Goal: Task Accomplishment & Management: Complete application form

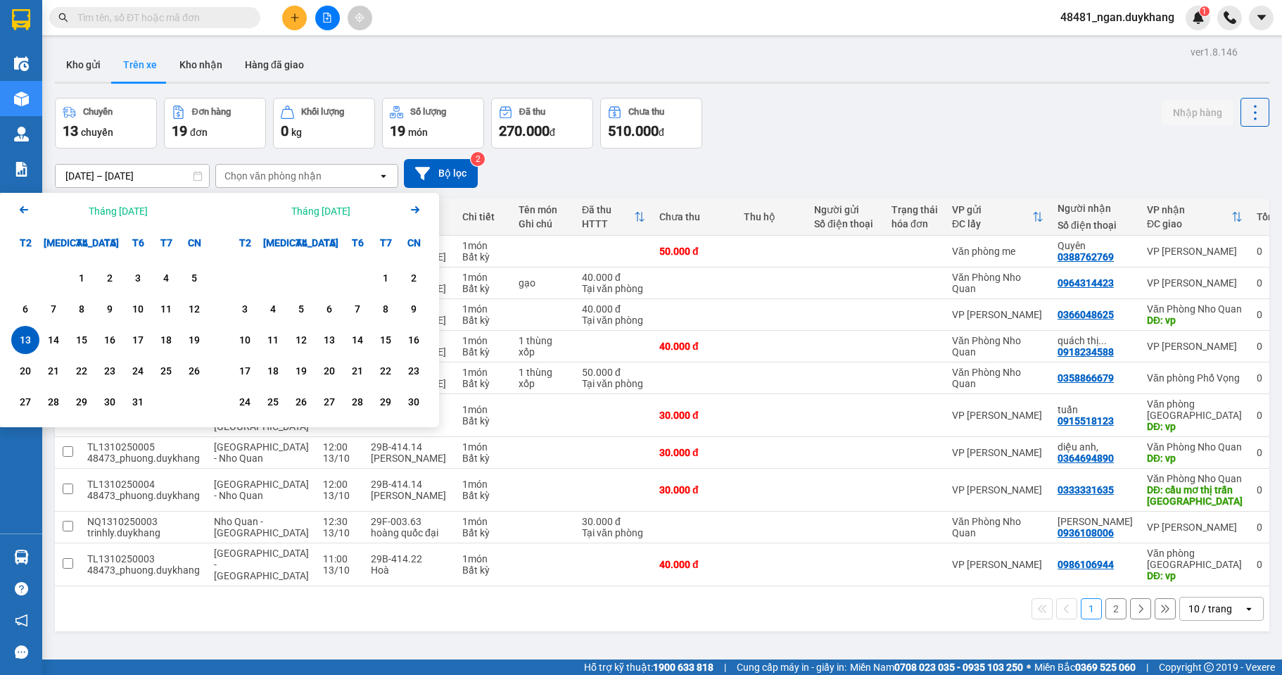
click at [32, 339] on div "13" at bounding box center [25, 339] width 20 height 17
type input "[DATE] – [DATE]"
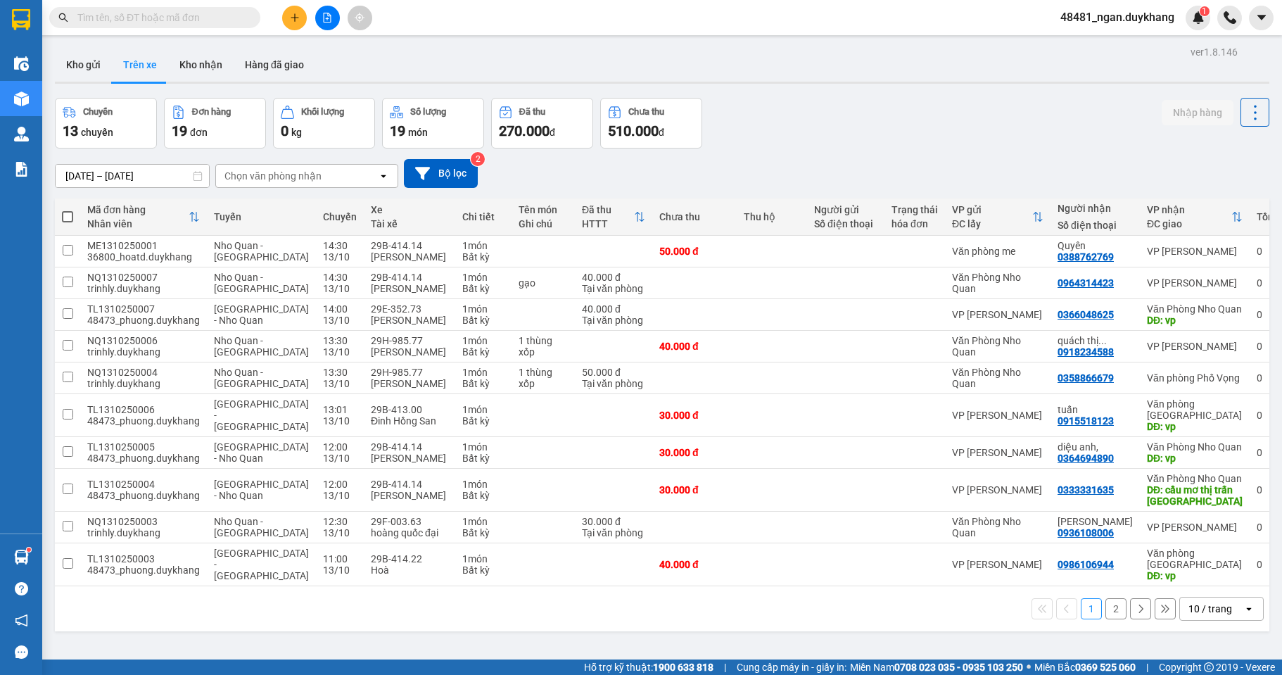
click at [291, 25] on button at bounding box center [294, 18] width 25 height 25
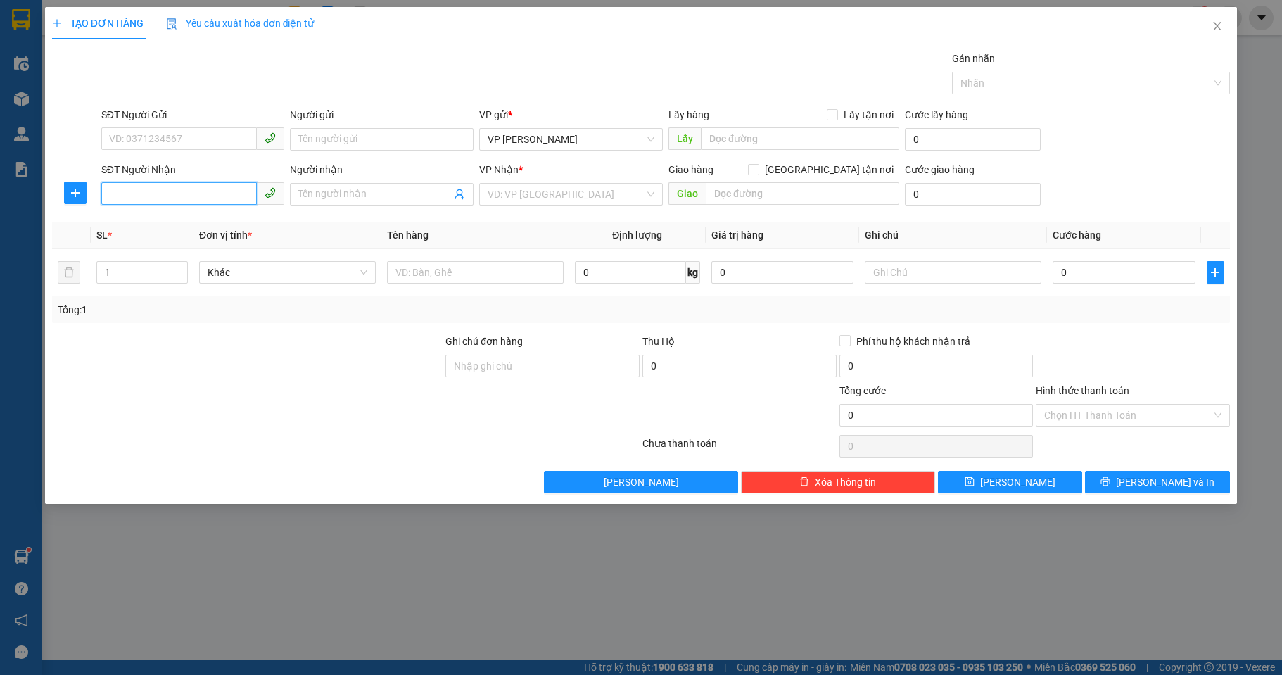
click at [181, 192] on input "SĐT Người Nhận" at bounding box center [179, 193] width 156 height 23
drag, startPoint x: 147, startPoint y: 193, endPoint x: 77, endPoint y: 193, distance: 69.6
click at [77, 193] on div "SĐT Người Nhận 0987 Người nhận Tên người nhận VP Nhận * VD: VP Sài Gòn Giao hàn…" at bounding box center [641, 186] width 1180 height 49
type input "0986"
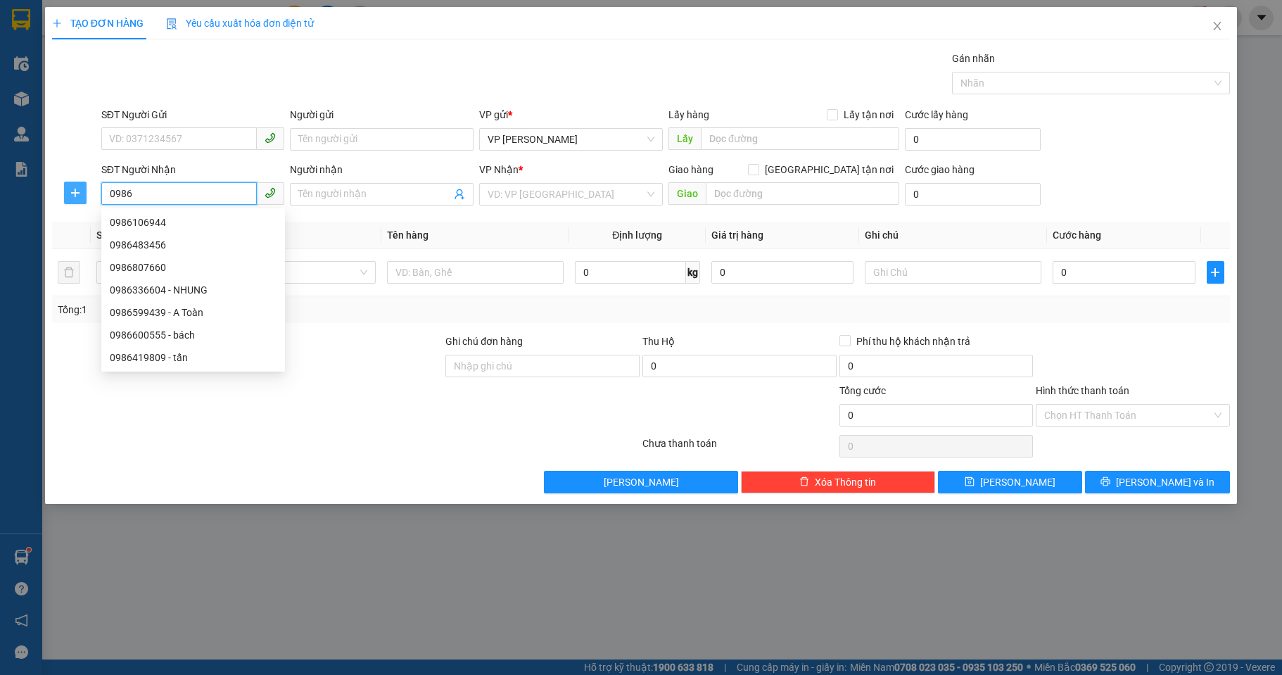
drag, startPoint x: 162, startPoint y: 195, endPoint x: 73, endPoint y: 196, distance: 89.3
click at [73, 196] on div "SĐT Người Nhận 0986 Người nhận Tên người nhận VP Nhận * VD: VP Sài Gòn Giao hàn…" at bounding box center [641, 186] width 1180 height 49
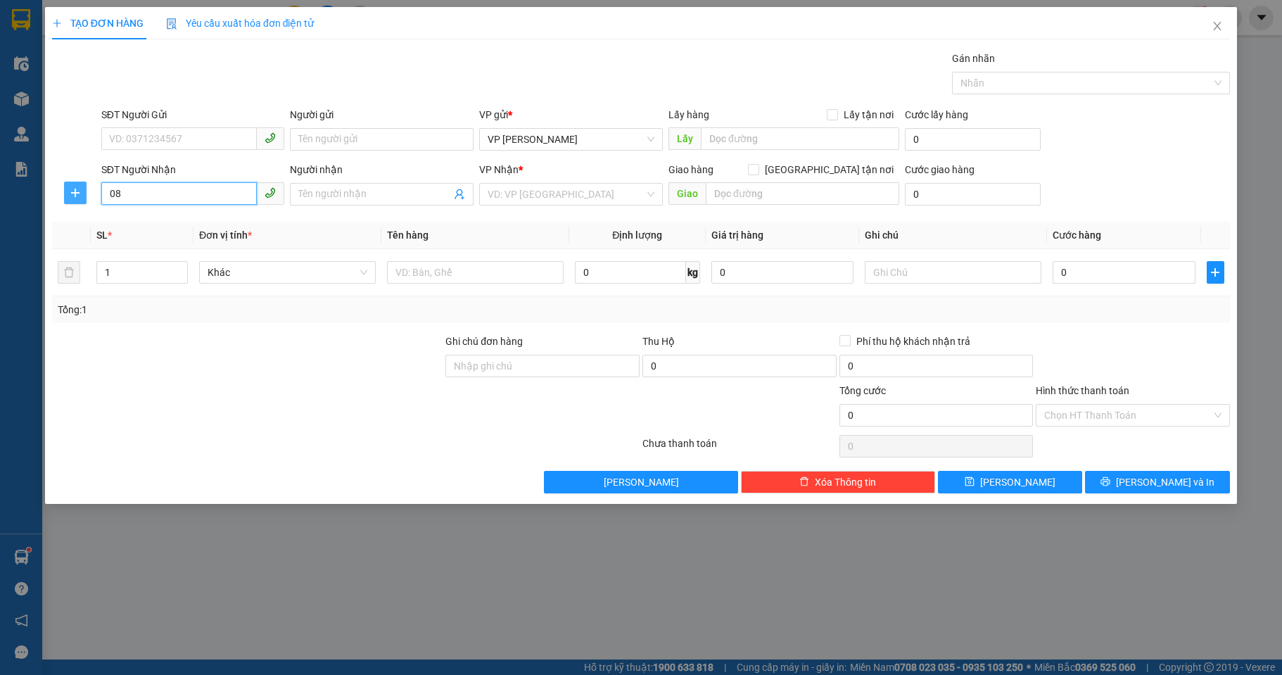
type input "087"
drag, startPoint x: 90, startPoint y: 189, endPoint x: 66, endPoint y: 189, distance: 23.9
click at [66, 189] on div "SĐT Người Nhận 087 Người nhận Tên người nhận VP Nhận * VD: VP Sài Gòn Giao hàng…" at bounding box center [641, 186] width 1180 height 49
click at [363, 195] on input "Người nhận" at bounding box center [374, 193] width 153 height 15
type input "huy hoàng"
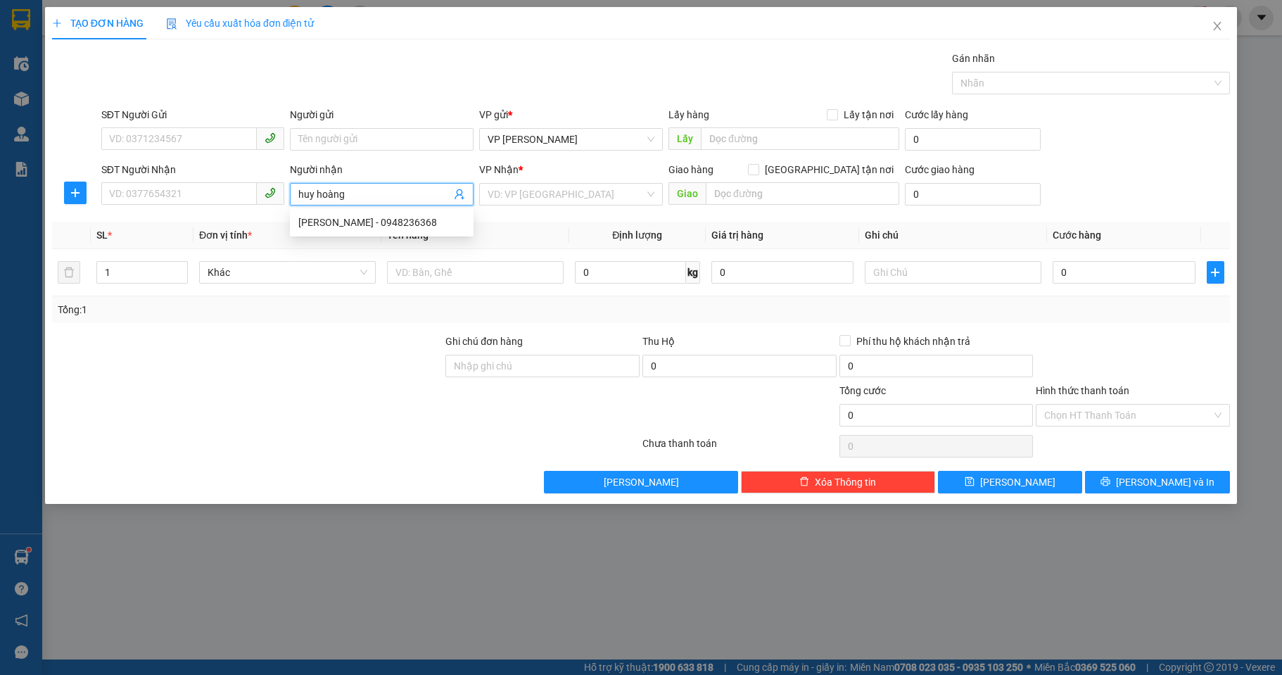
click at [363, 195] on input "huy hoàng" at bounding box center [374, 193] width 153 height 15
drag, startPoint x: 371, startPoint y: 198, endPoint x: 255, endPoint y: 198, distance: 115.4
click at [255, 198] on div "SĐT Người Nhận VD: 0377654321 Người nhận huy hoàng VP Nhận * VD: VP [GEOGRAPHIC…" at bounding box center [665, 186] width 1135 height 49
type input "cty"
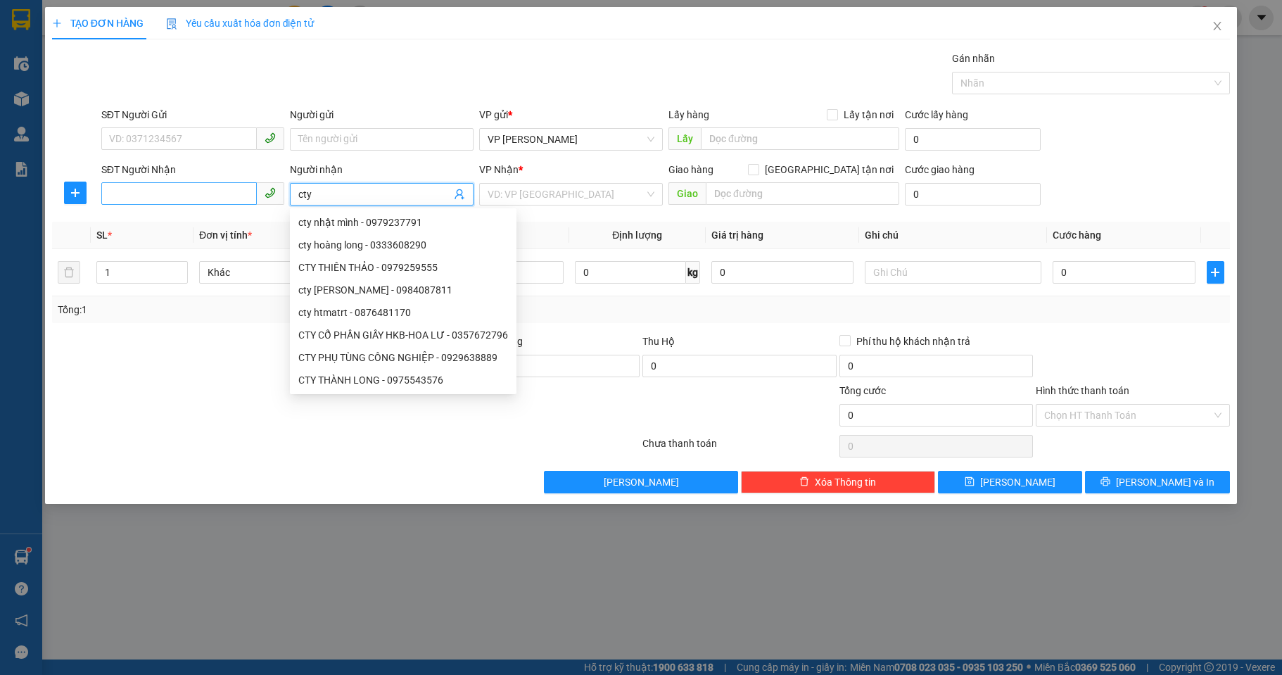
drag, startPoint x: 335, startPoint y: 188, endPoint x: 220, endPoint y: 189, distance: 114.7
click at [220, 189] on div "SĐT Người Nhận VD: 0377654321 Người nhận cty VP Nhận * VD: VP [GEOGRAPHIC_DATA]…" at bounding box center [665, 186] width 1135 height 49
type input "0987"
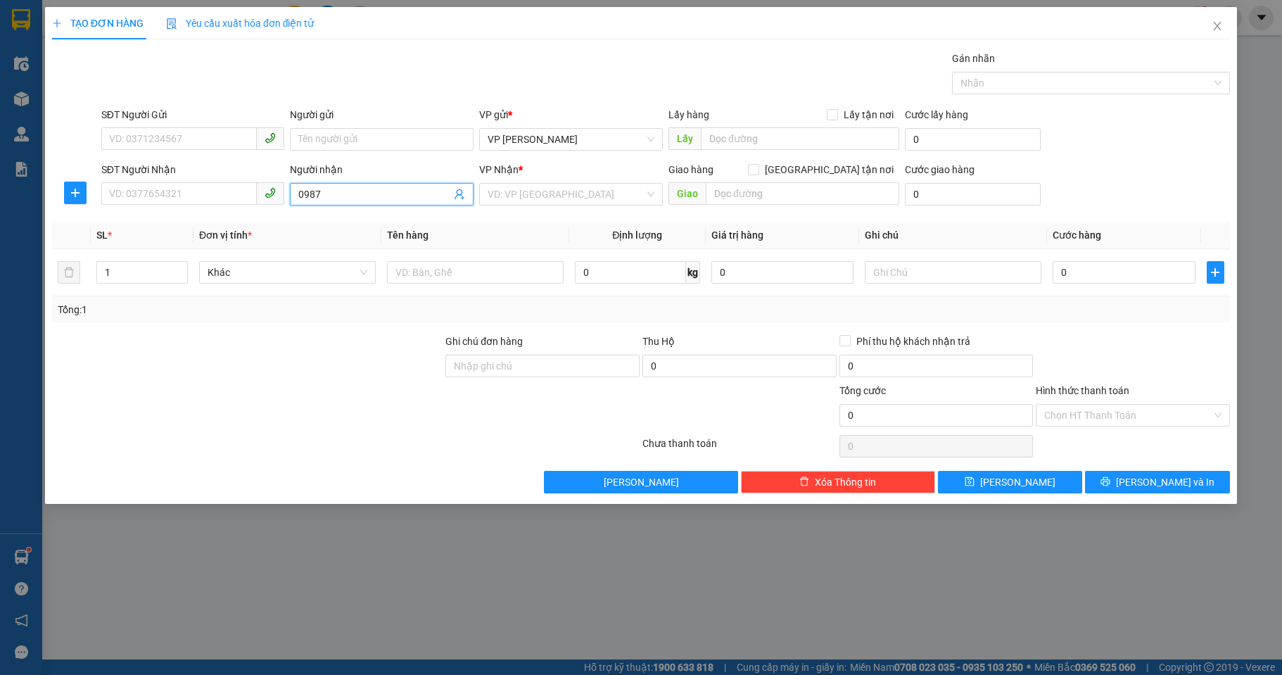
drag, startPoint x: 345, startPoint y: 190, endPoint x: 261, endPoint y: 193, distance: 83.8
click at [261, 193] on div "SĐT Người Nhận VD: 0377654321 Người nhận 0987 0987 VP Nhận * VD: VP [GEOGRAPHIC…" at bounding box center [665, 186] width 1135 height 49
click at [151, 189] on input "SĐT Người Nhận" at bounding box center [179, 193] width 156 height 23
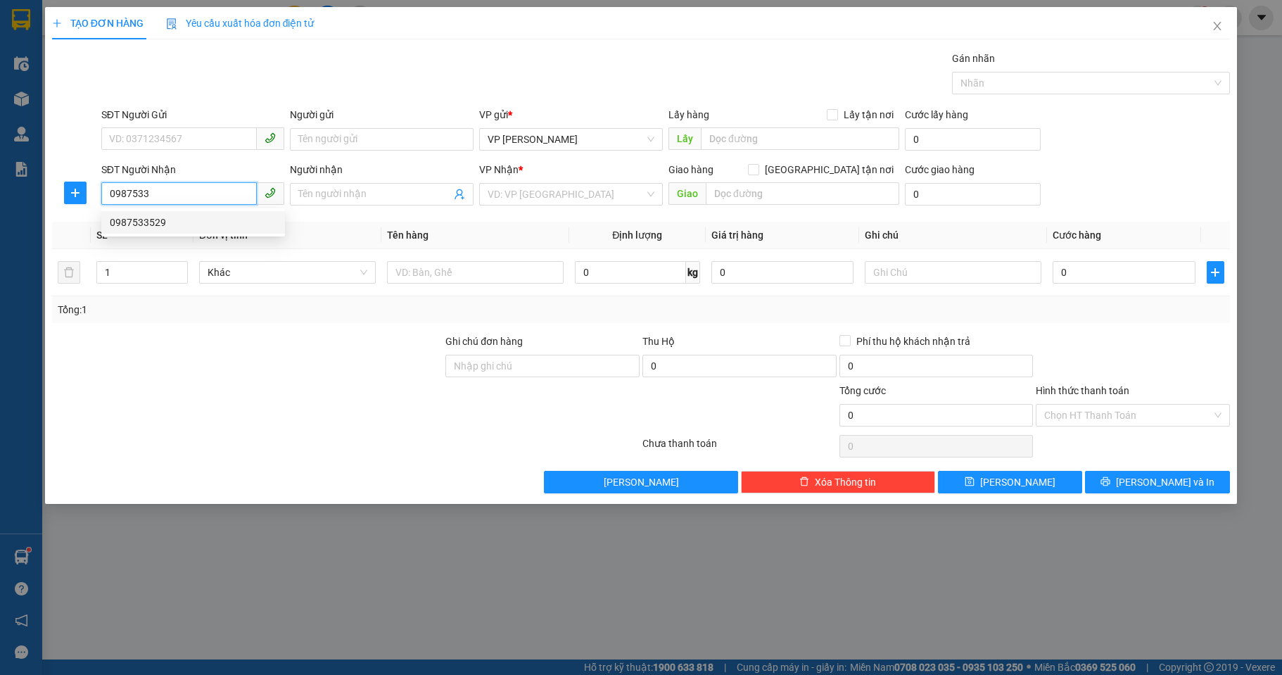
click at [151, 227] on div "0987533529" at bounding box center [193, 222] width 167 height 15
type input "0987533529"
click at [346, 193] on input "Người nhận" at bounding box center [374, 193] width 153 height 15
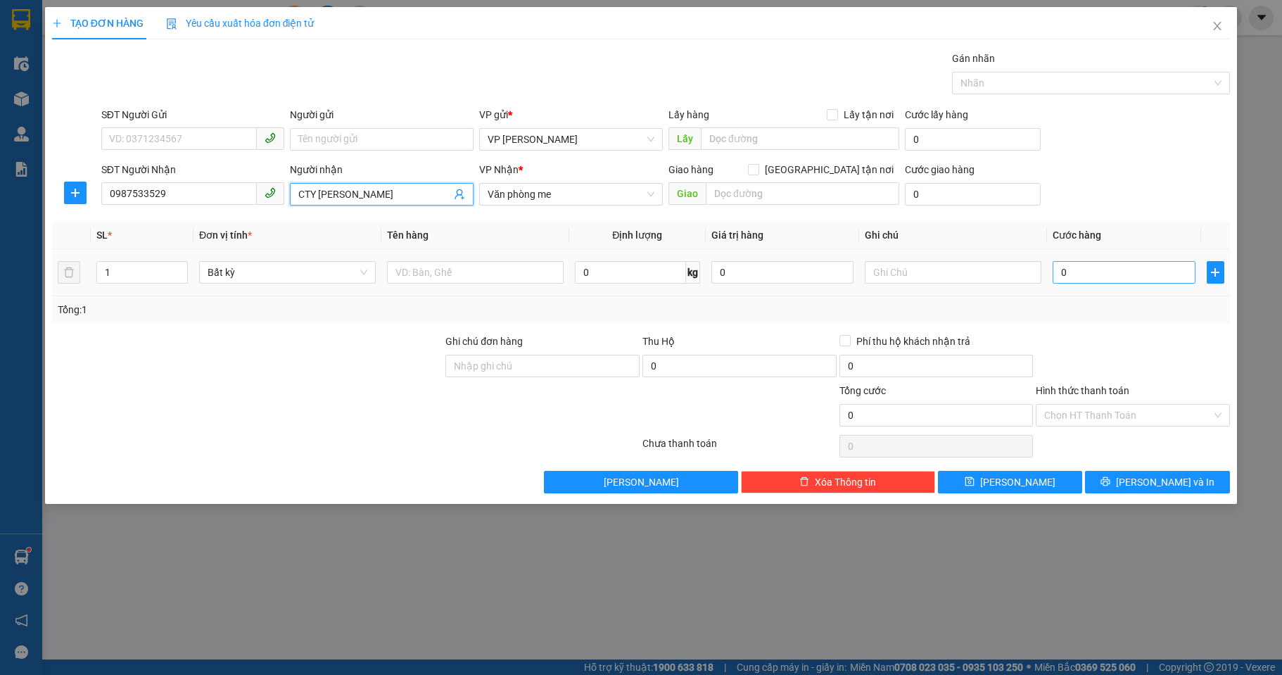
type input "CTY [PERSON_NAME]"
click at [1089, 276] on input "0" at bounding box center [1123, 272] width 142 height 23
type input "5"
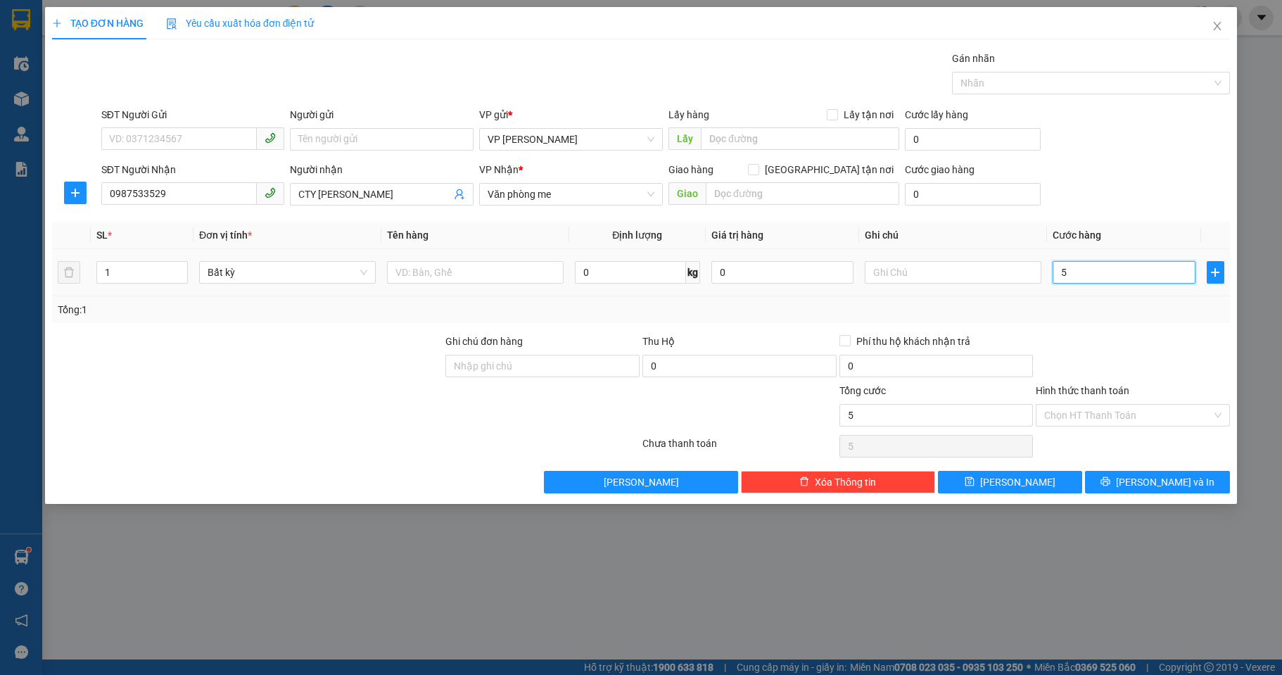
type input "50"
click at [1087, 341] on div at bounding box center [1132, 357] width 197 height 49
type input "50.000"
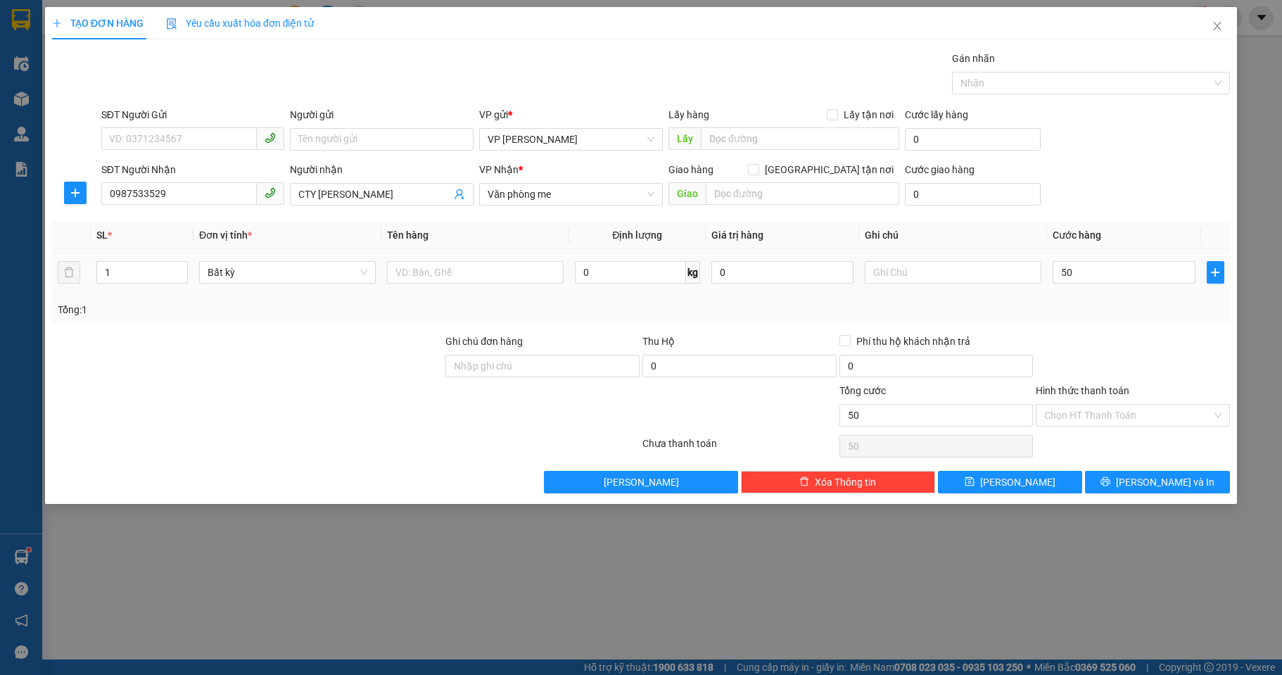
type input "50.000"
click at [1130, 473] on div "Transit Pickup Surcharge Ids Transit Deliver Surcharge Ids Transit Deliver Surc…" at bounding box center [640, 272] width 1177 height 442
click at [1130, 473] on button "[PERSON_NAME] và In" at bounding box center [1157, 482] width 145 height 23
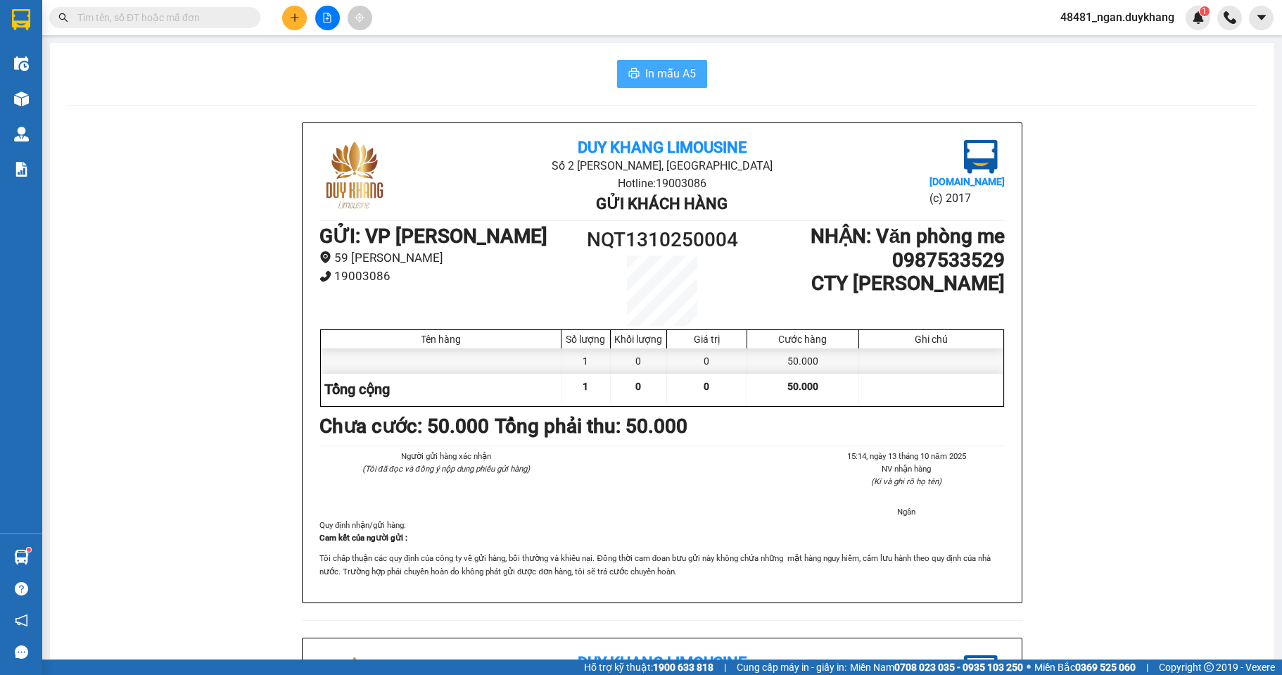
click at [670, 60] on button "In mẫu A5" at bounding box center [662, 74] width 90 height 28
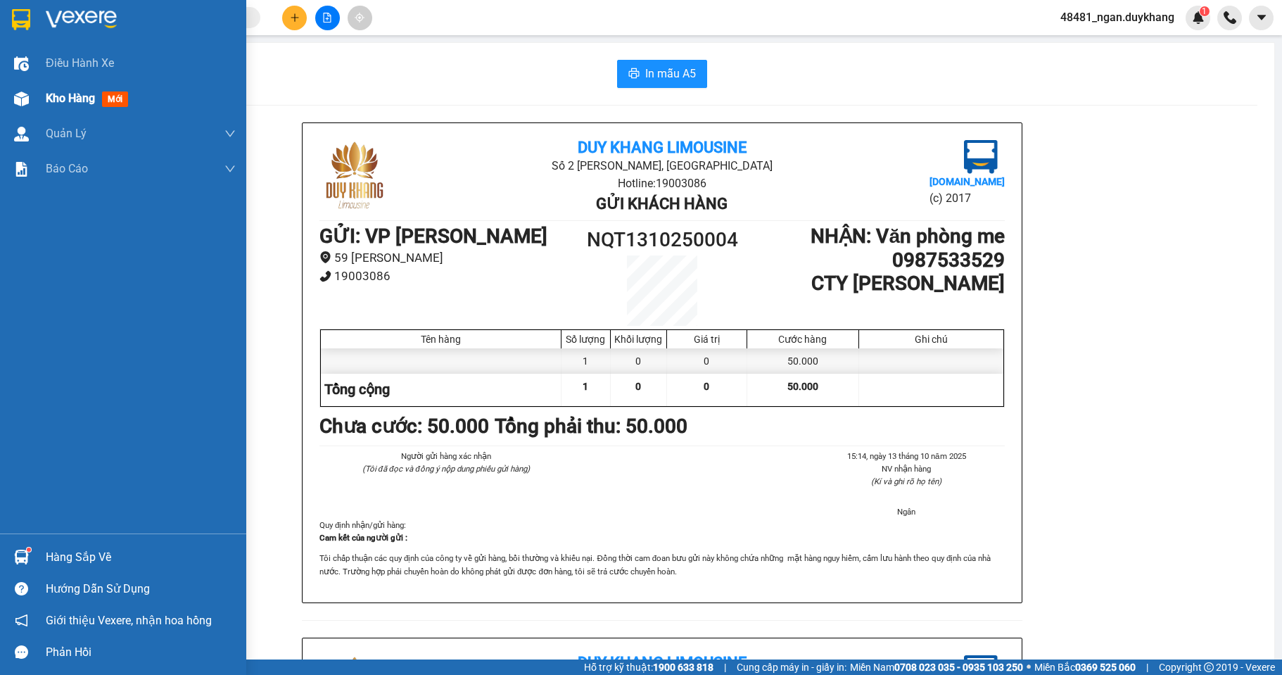
click at [37, 98] on div "Kho hàng mới" at bounding box center [123, 98] width 246 height 35
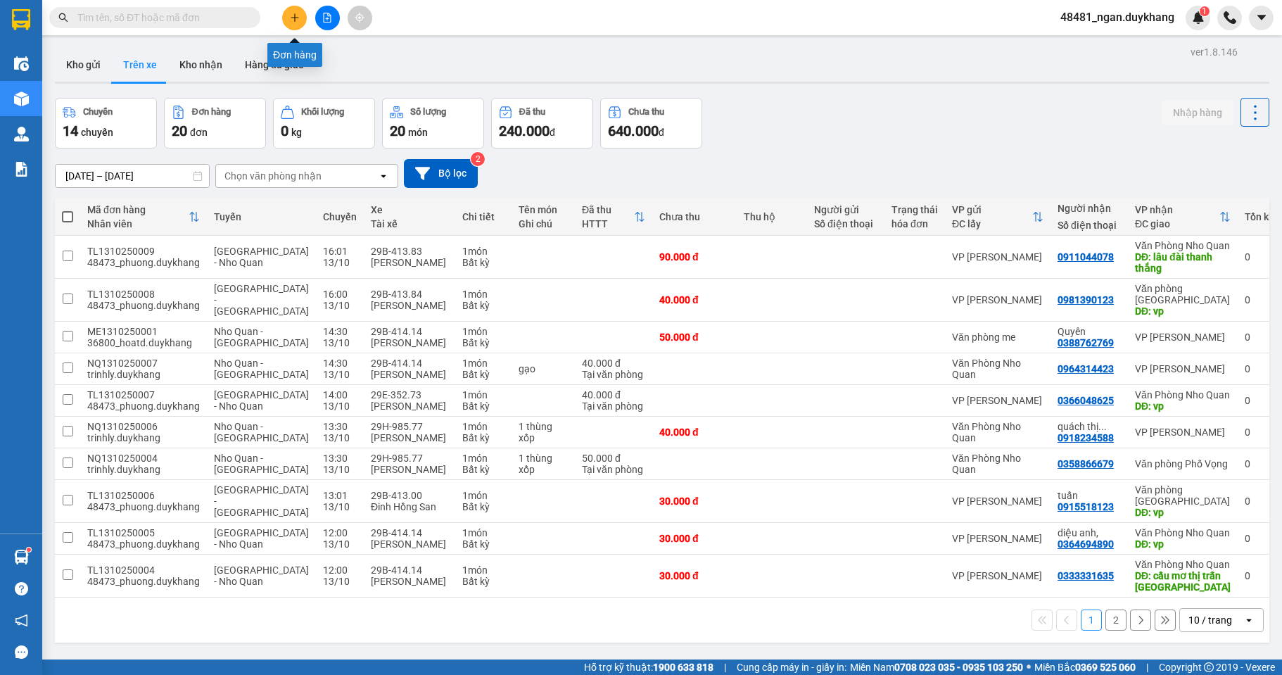
click at [292, 19] on icon "plus" at bounding box center [295, 18] width 10 height 10
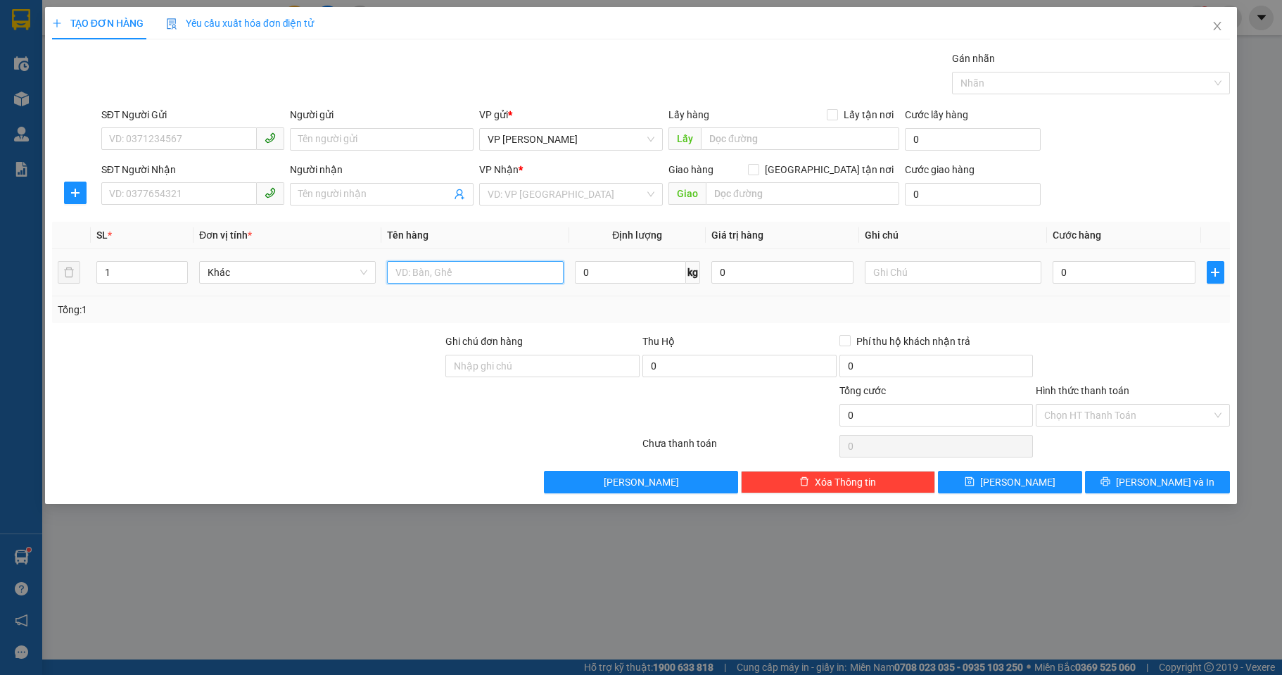
click at [423, 266] on input "text" at bounding box center [475, 272] width 177 height 23
type input "D"
type input "ĐỒ ĂN"
click at [186, 140] on input "SĐT Người Gửi" at bounding box center [179, 138] width 156 height 23
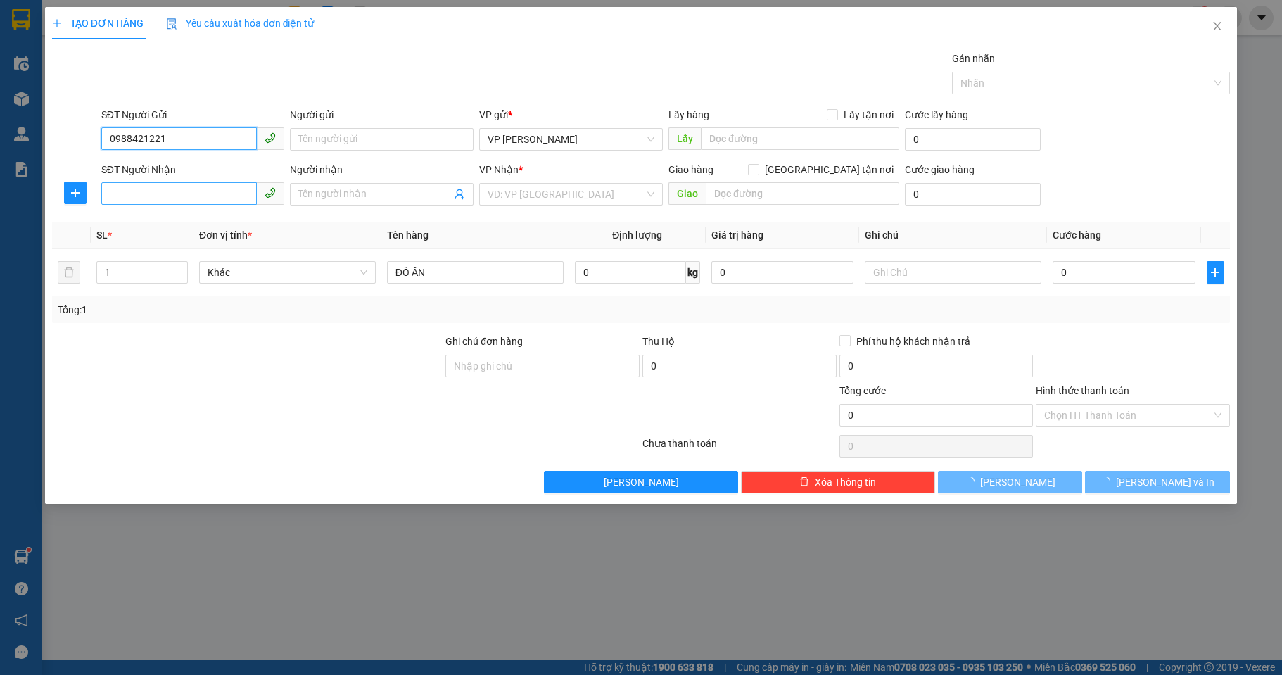
click at [158, 203] on span at bounding box center [193, 194] width 184 height 23
type input "0988421221"
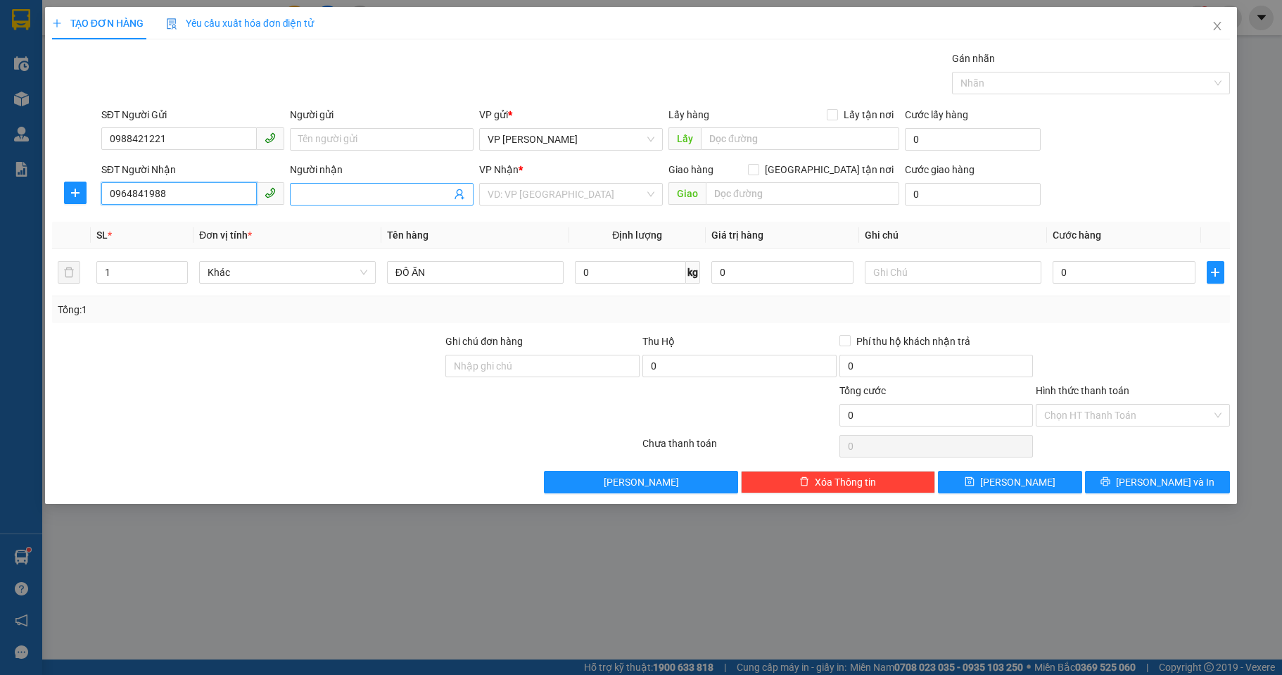
type input "0964841988"
click at [330, 194] on input "Người nhận" at bounding box center [374, 193] width 153 height 15
type input "[PERSON_NAME]"
click at [578, 200] on input "search" at bounding box center [565, 194] width 157 height 21
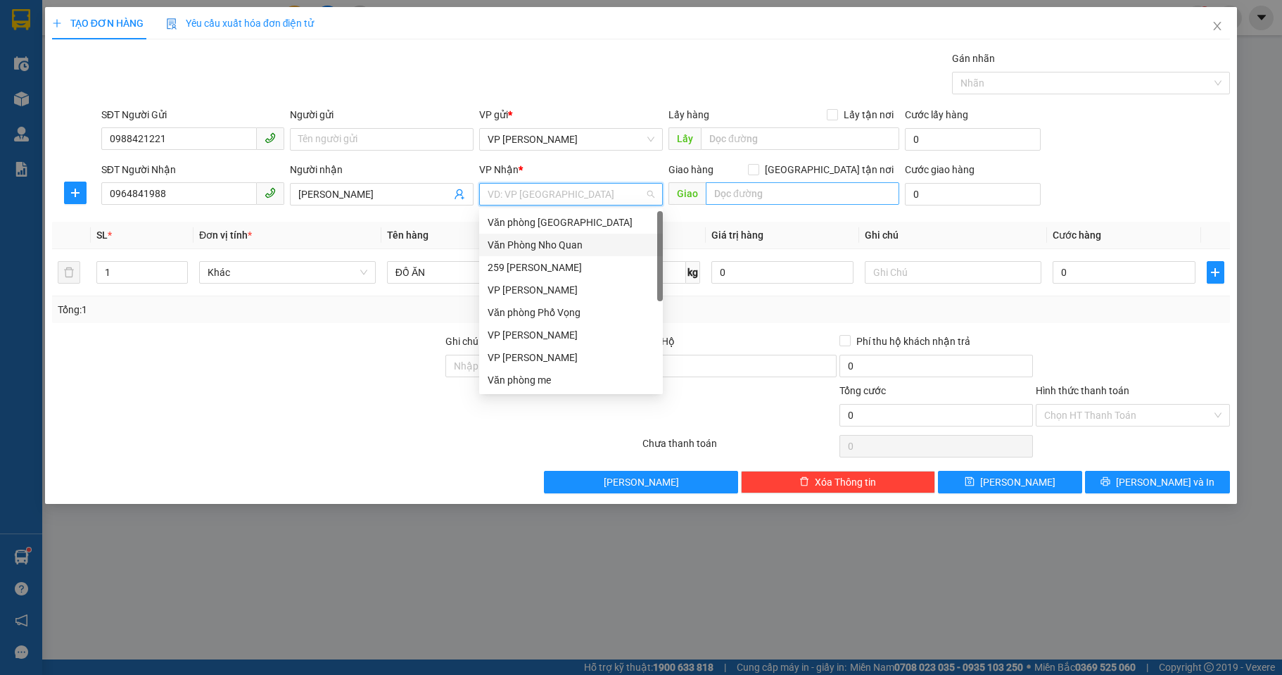
drag, startPoint x: 559, startPoint y: 244, endPoint x: 743, endPoint y: 193, distance: 191.1
click at [565, 243] on div "Văn Phòng Nho Quan" at bounding box center [570, 244] width 167 height 15
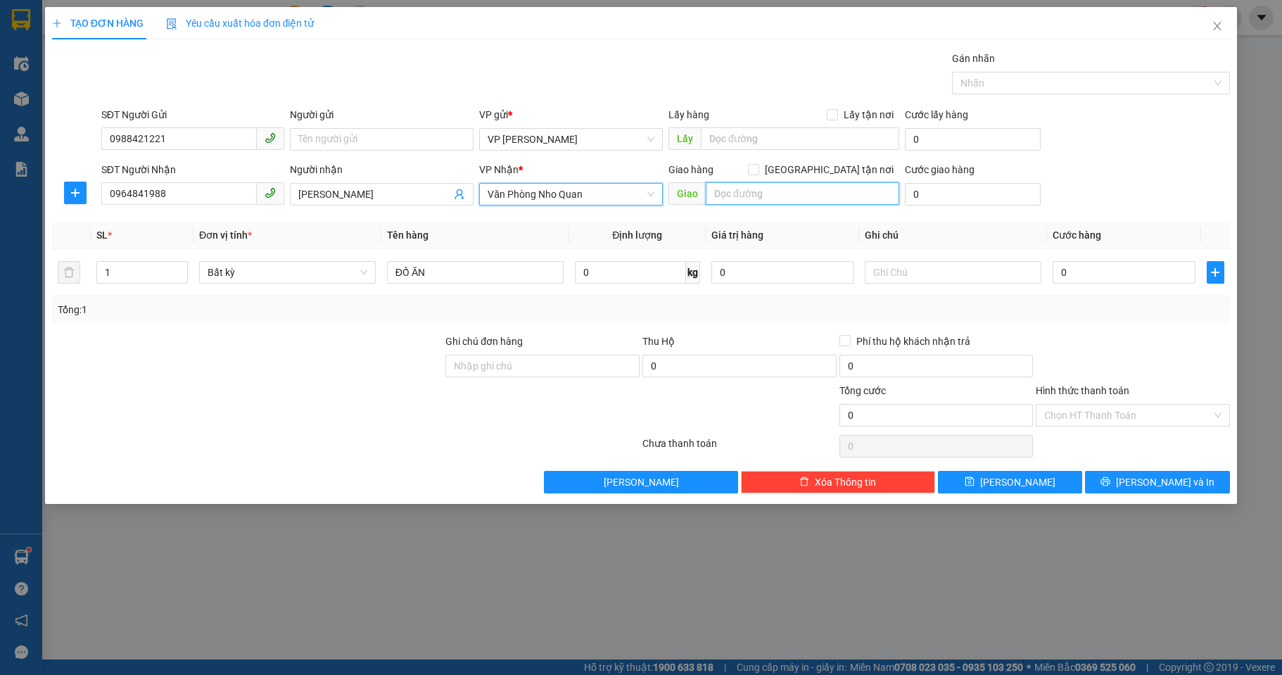
click at [748, 189] on input "text" at bounding box center [802, 193] width 193 height 23
type input "[GEOGRAPHIC_DATA]"
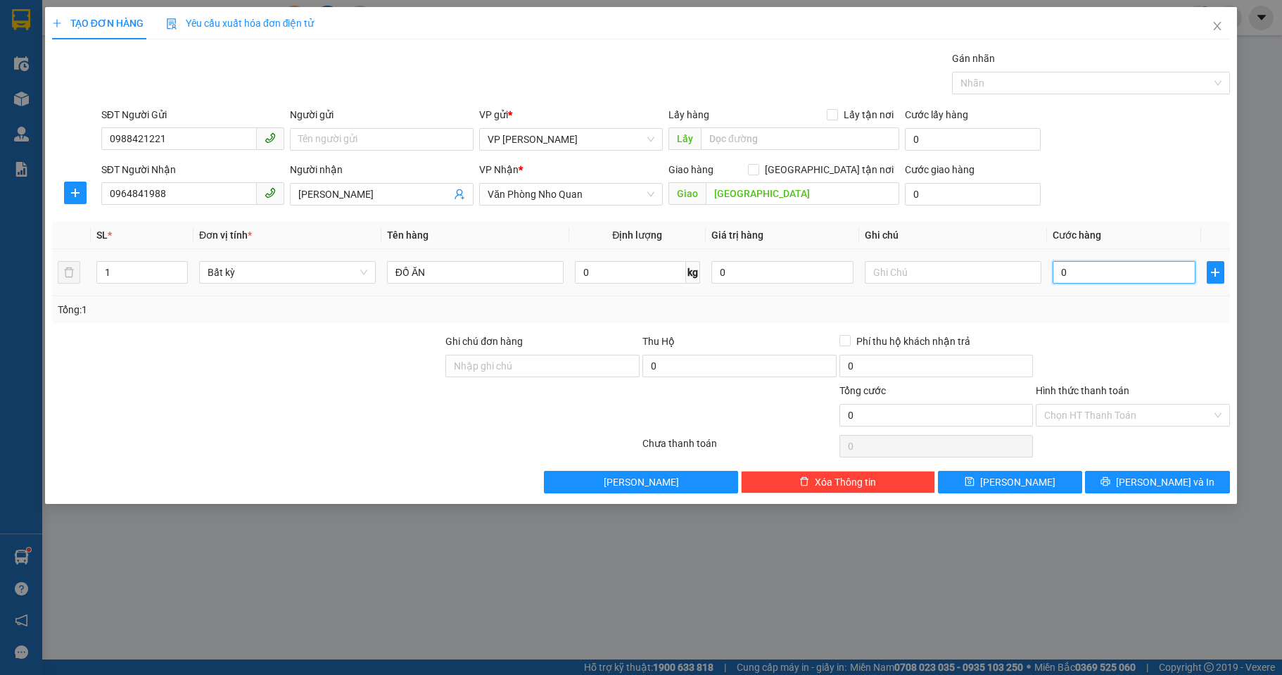
click at [1106, 265] on input "0" at bounding box center [1123, 272] width 142 height 23
type input "4"
type input "40"
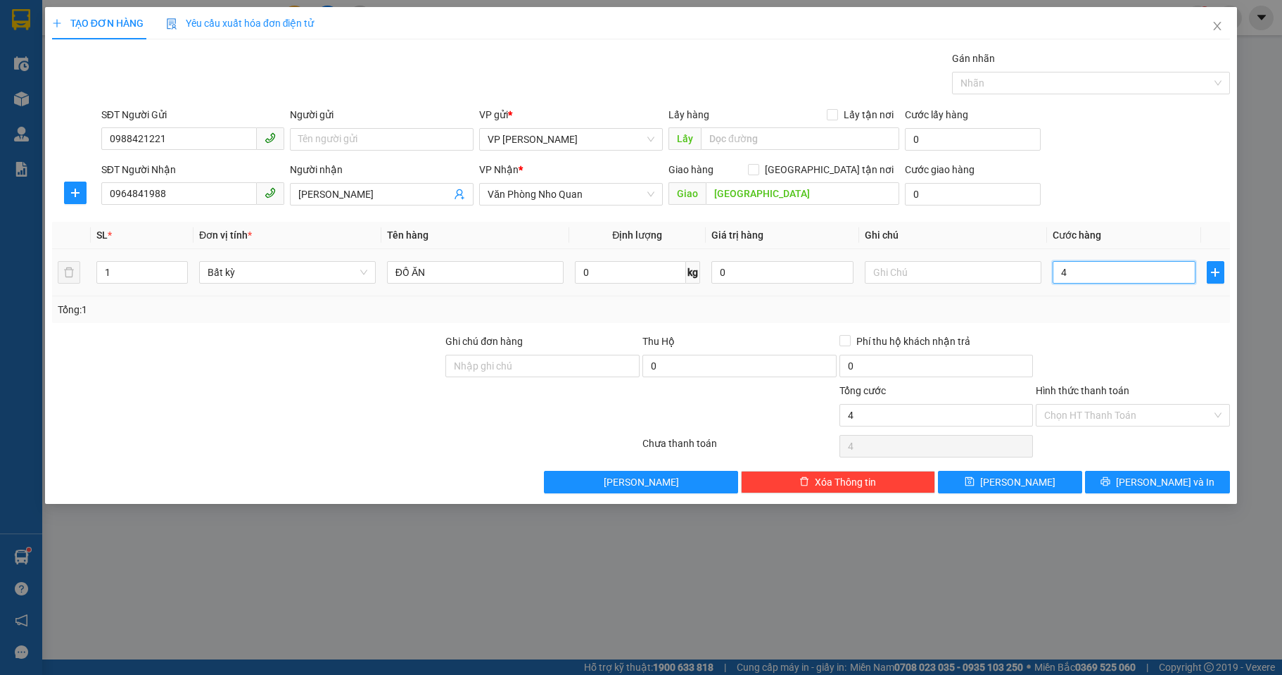
type input "40"
type input "40.000"
click at [1088, 324] on div "Transit Pickup Surcharge Ids Transit Deliver Surcharge Ids Transit Deliver Surc…" at bounding box center [640, 272] width 1177 height 442
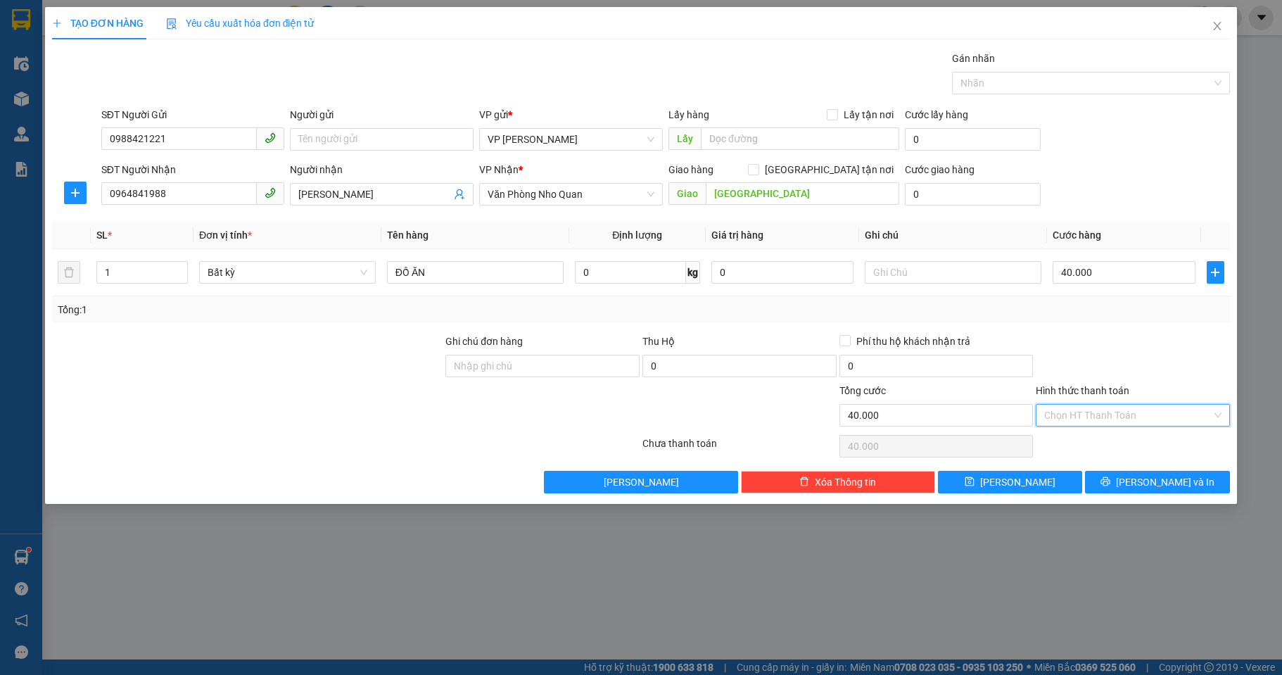
click at [1093, 410] on input "Hình thức thanh toán" at bounding box center [1127, 414] width 167 height 21
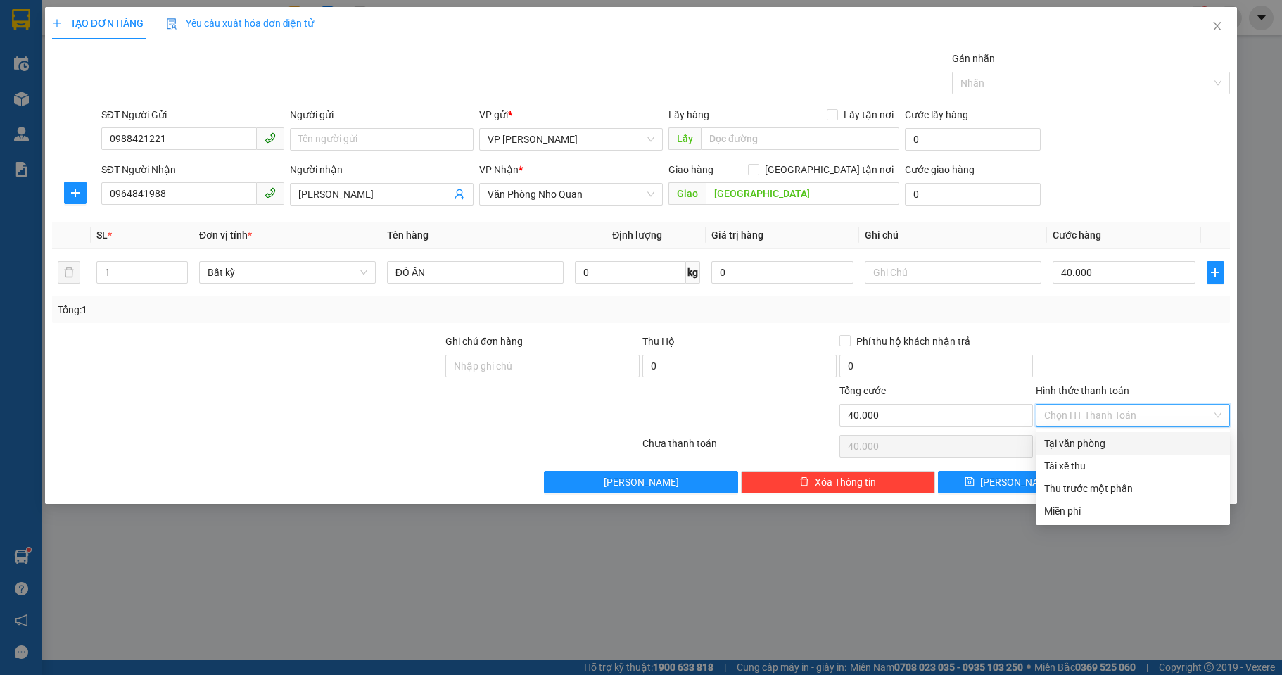
click at [1083, 439] on div "Tại văn phòng" at bounding box center [1132, 442] width 177 height 15
type input "0"
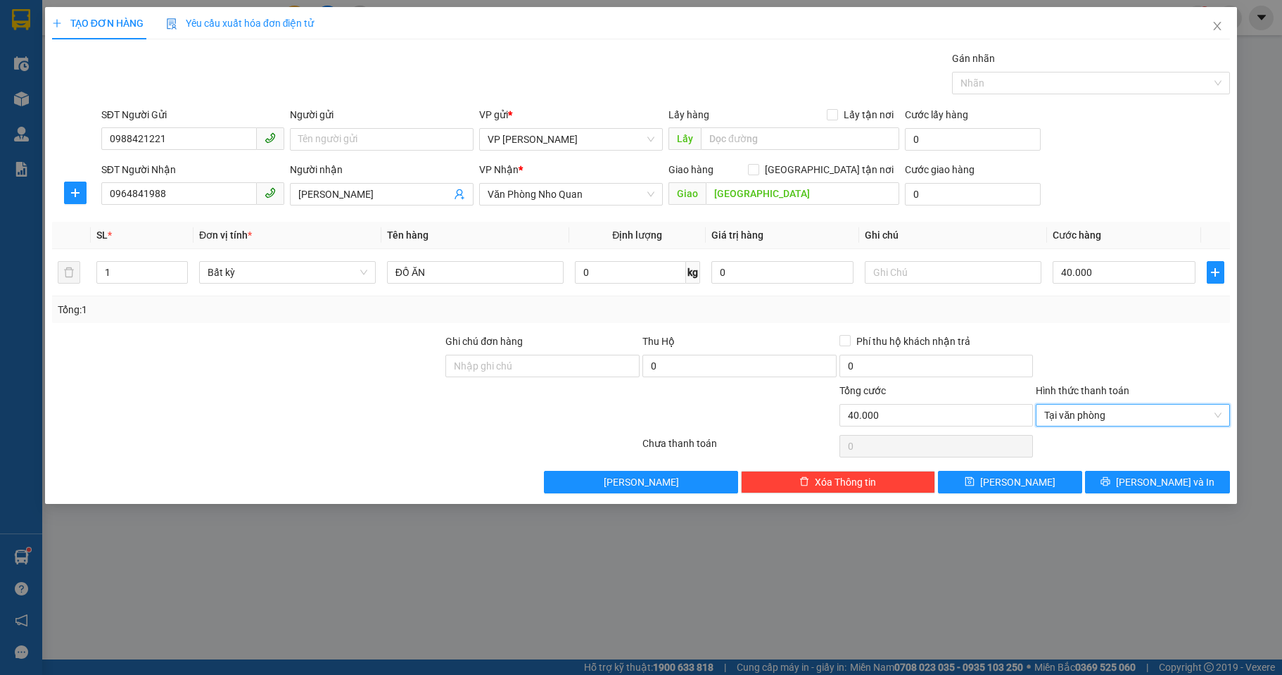
drag, startPoint x: 1080, startPoint y: 359, endPoint x: 1106, endPoint y: 383, distance: 34.8
click at [1081, 359] on div at bounding box center [1132, 357] width 197 height 49
click at [1110, 481] on icon "printer" at bounding box center [1105, 481] width 9 height 9
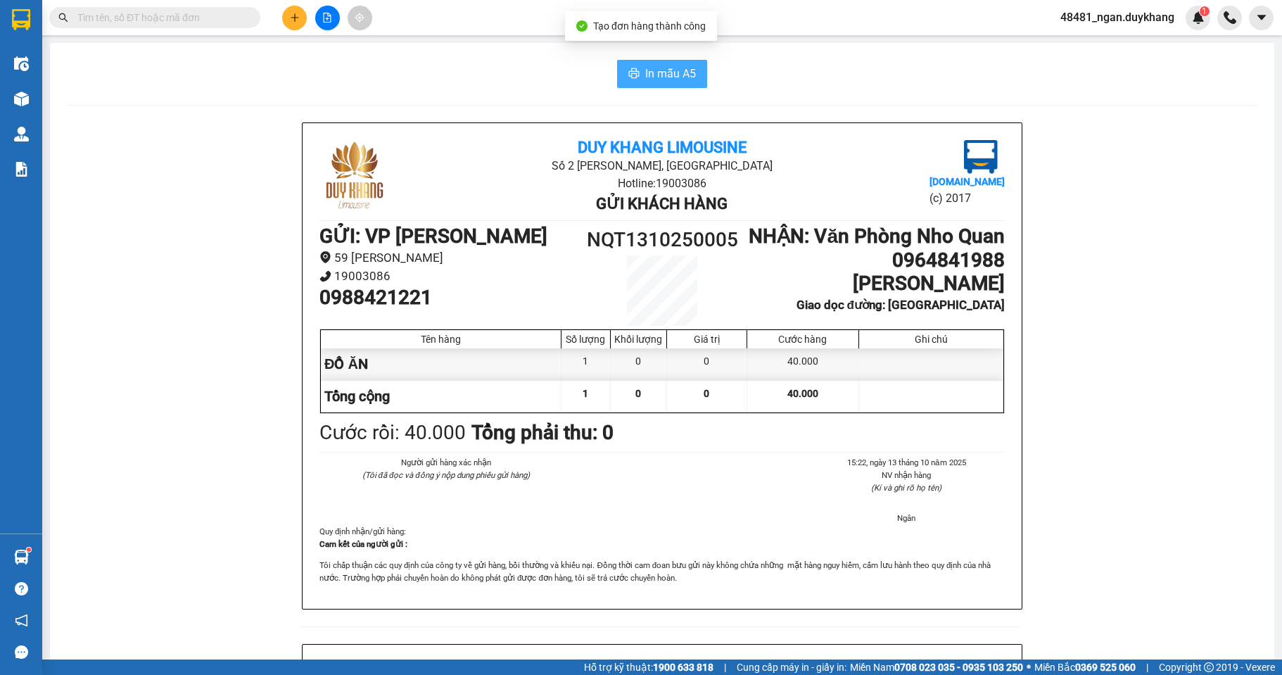
click at [696, 75] on button "In mẫu A5" at bounding box center [662, 74] width 90 height 28
drag, startPoint x: 886, startPoint y: 285, endPoint x: 1015, endPoint y: 283, distance: 128.7
click at [1015, 283] on div "Duy Khang Limousine Số 2 [GEOGRAPHIC_DATA], [GEOGRAPHIC_DATA] Hotline: 19003086…" at bounding box center [661, 365] width 719 height 485
copy h1 "0964841988"
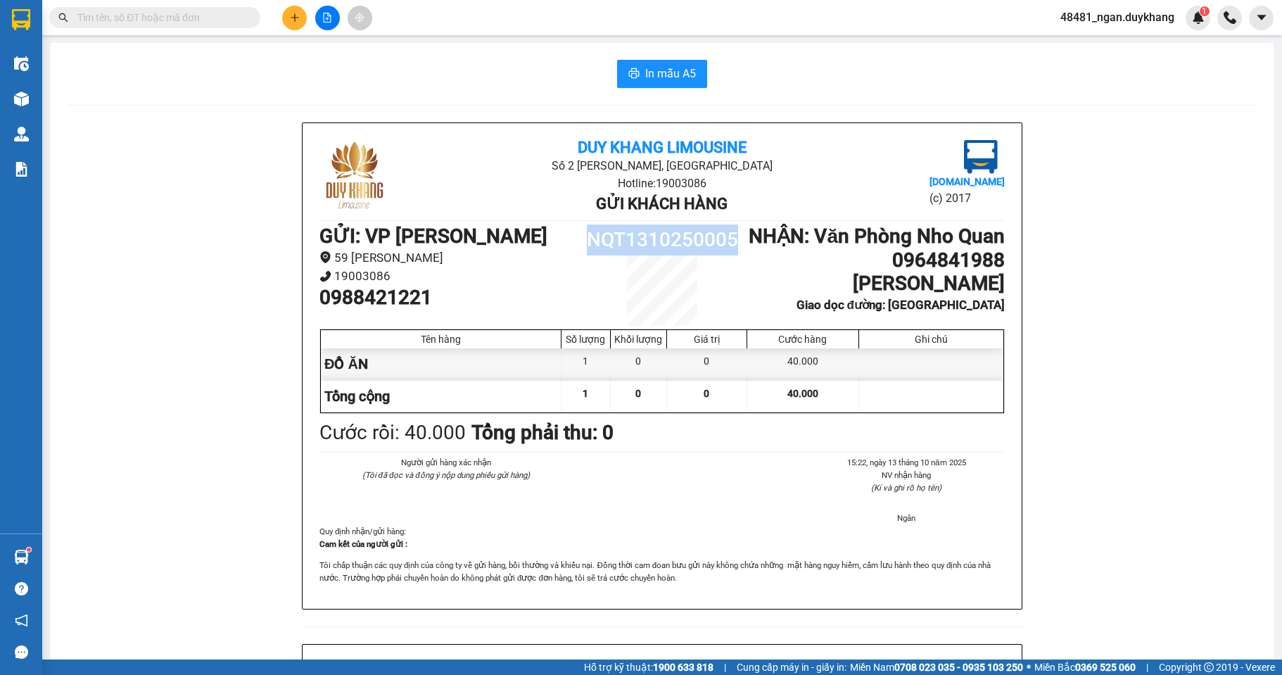
drag, startPoint x: 582, startPoint y: 241, endPoint x: 750, endPoint y: 243, distance: 167.4
click at [750, 243] on div "GỬI : VP [PERSON_NAME] 59 [PERSON_NAME] 19003086 0988421221 NQT1310250005 NHẬN …" at bounding box center [661, 274] width 685 height 101
copy div "NQT1310250005"
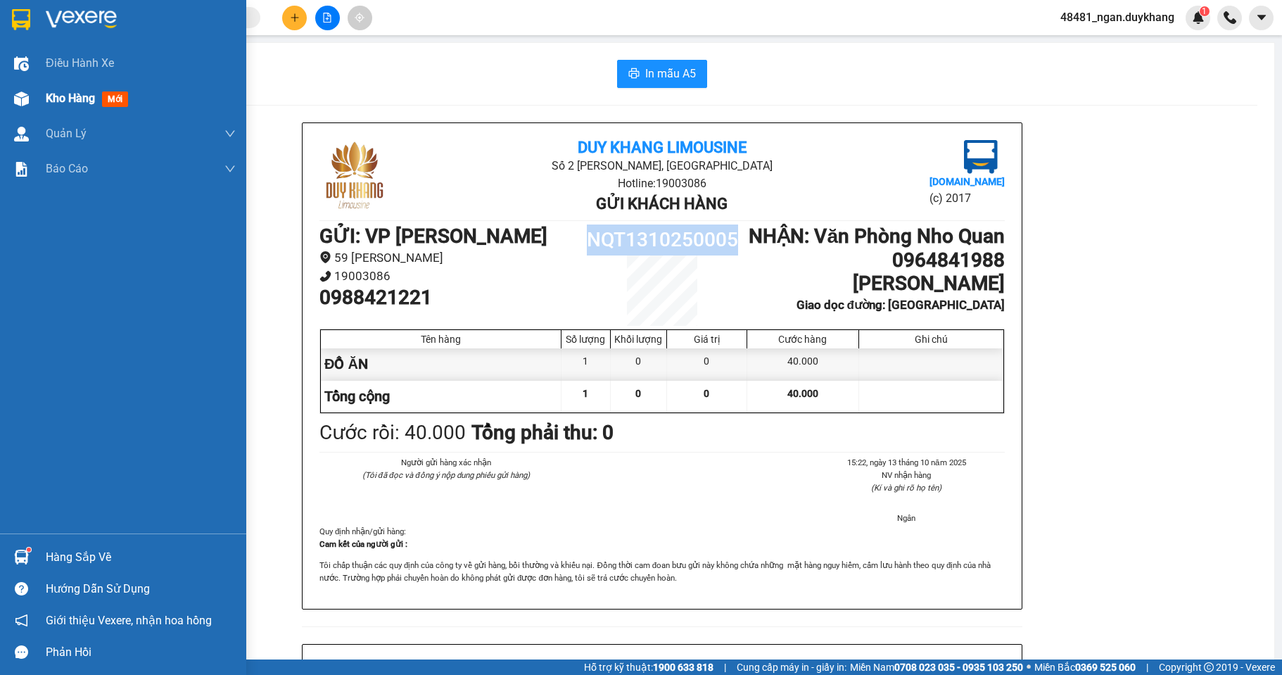
click at [14, 95] on img at bounding box center [21, 98] width 15 height 15
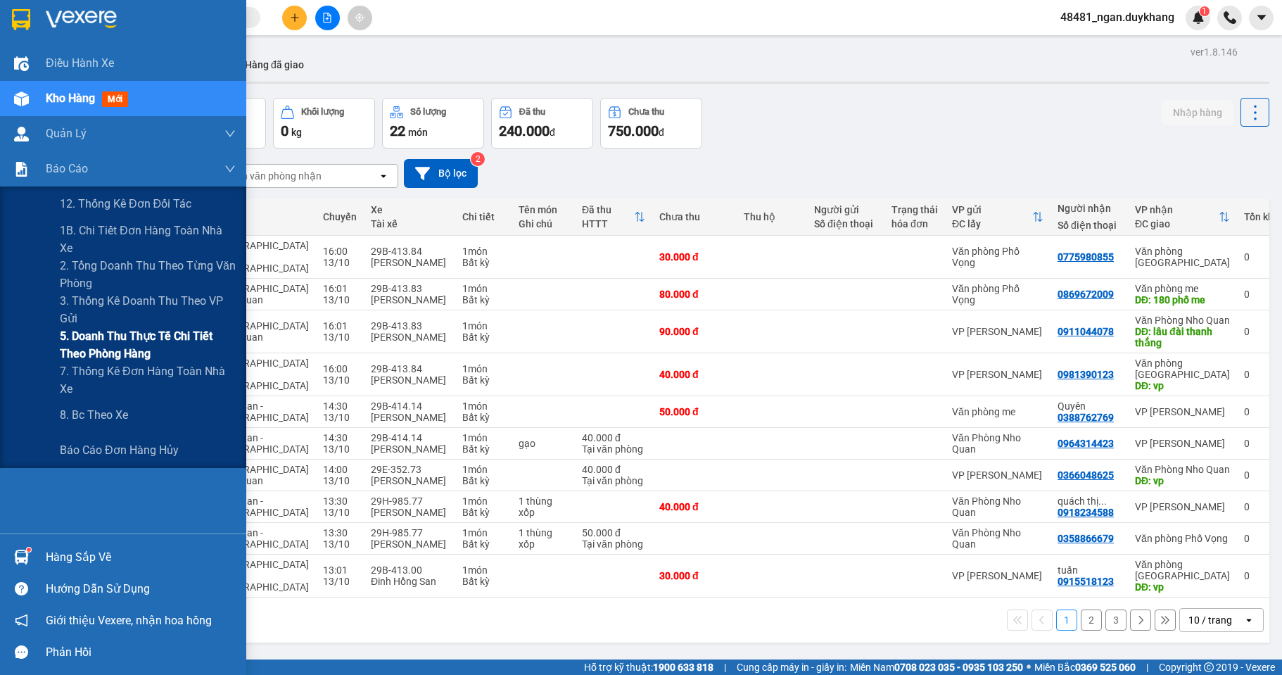
click at [125, 347] on span "5. Doanh thu thực tế chi tiết theo phòng hàng" at bounding box center [148, 344] width 176 height 35
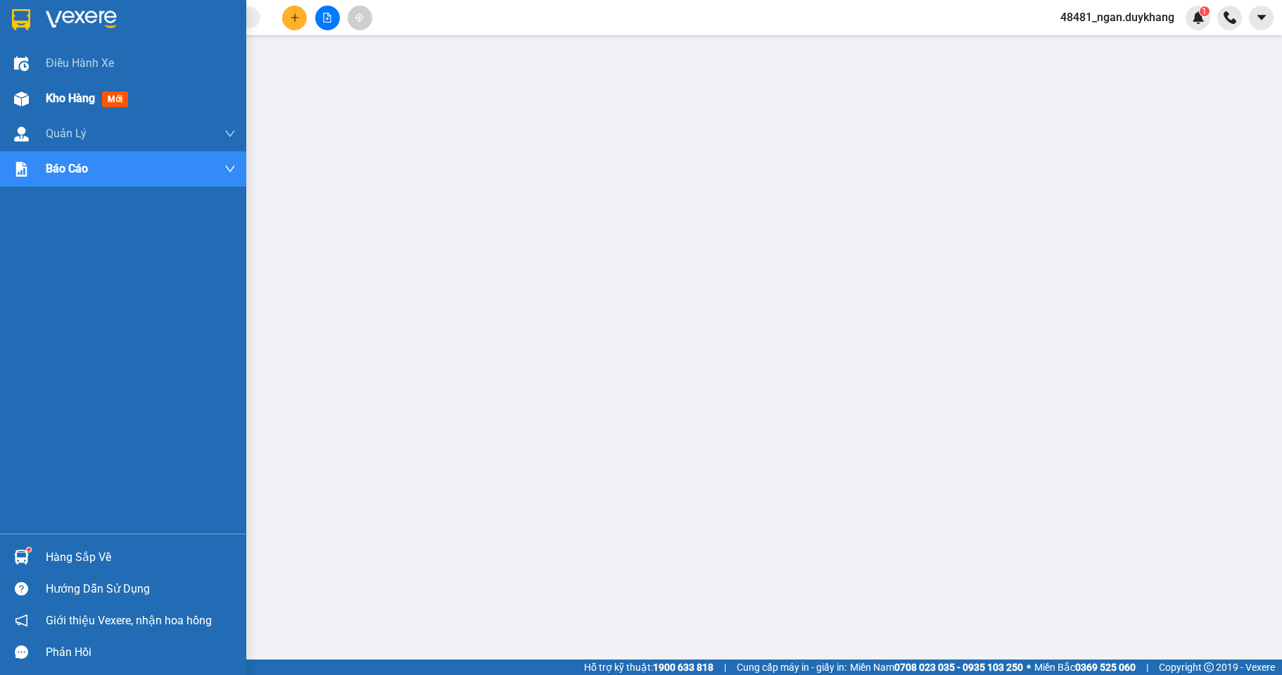
click at [22, 97] on img at bounding box center [21, 98] width 15 height 15
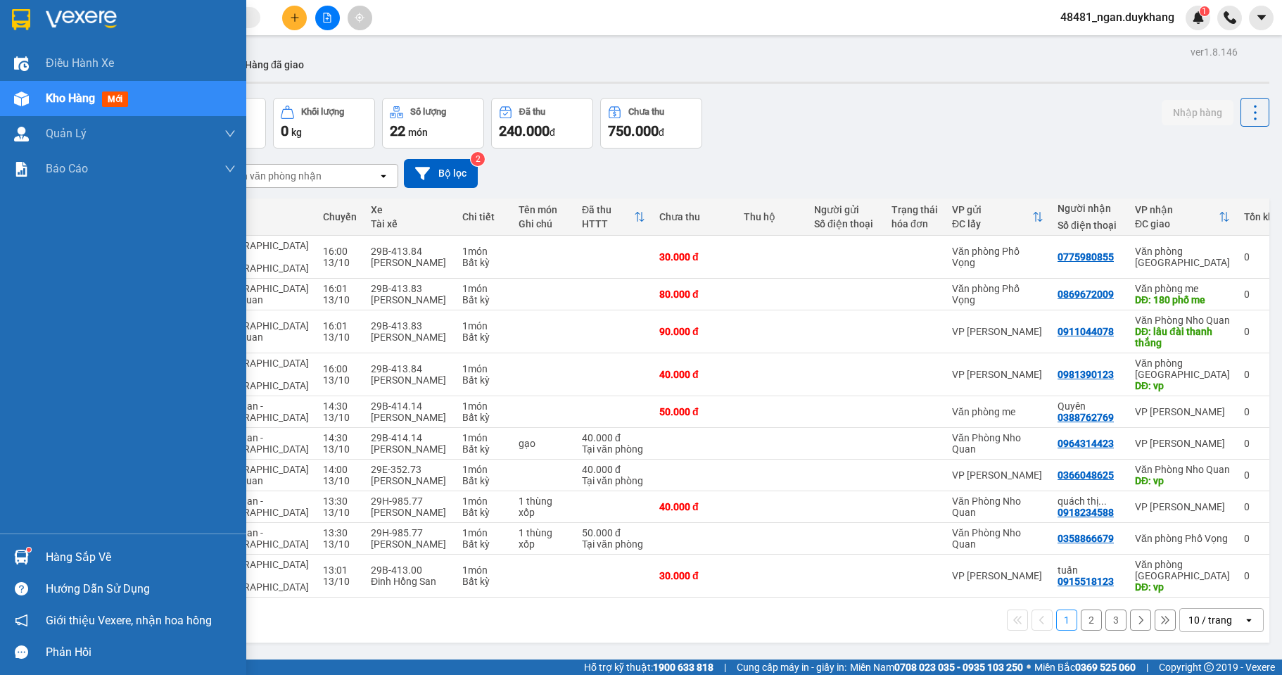
drag, startPoint x: 34, startPoint y: 549, endPoint x: 117, endPoint y: 546, distance: 83.8
click at [35, 549] on div "Hàng sắp về" at bounding box center [123, 557] width 246 height 32
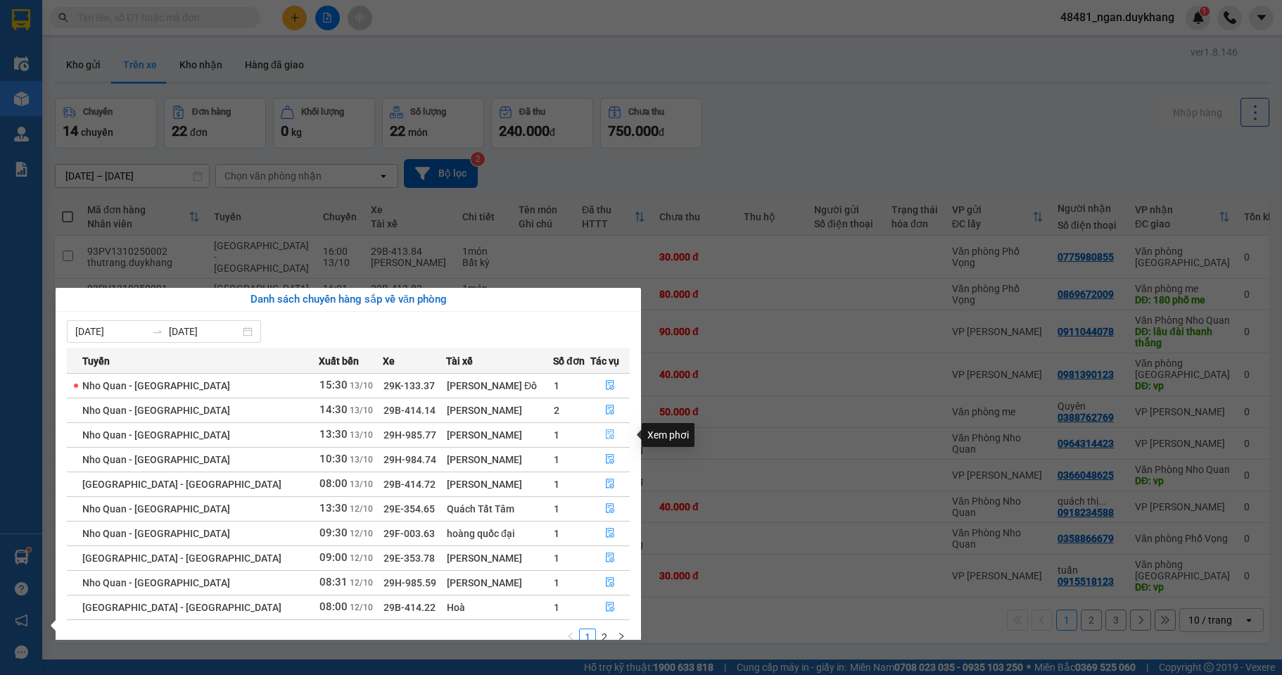
click at [605, 435] on icon "file-done" at bounding box center [610, 434] width 10 height 10
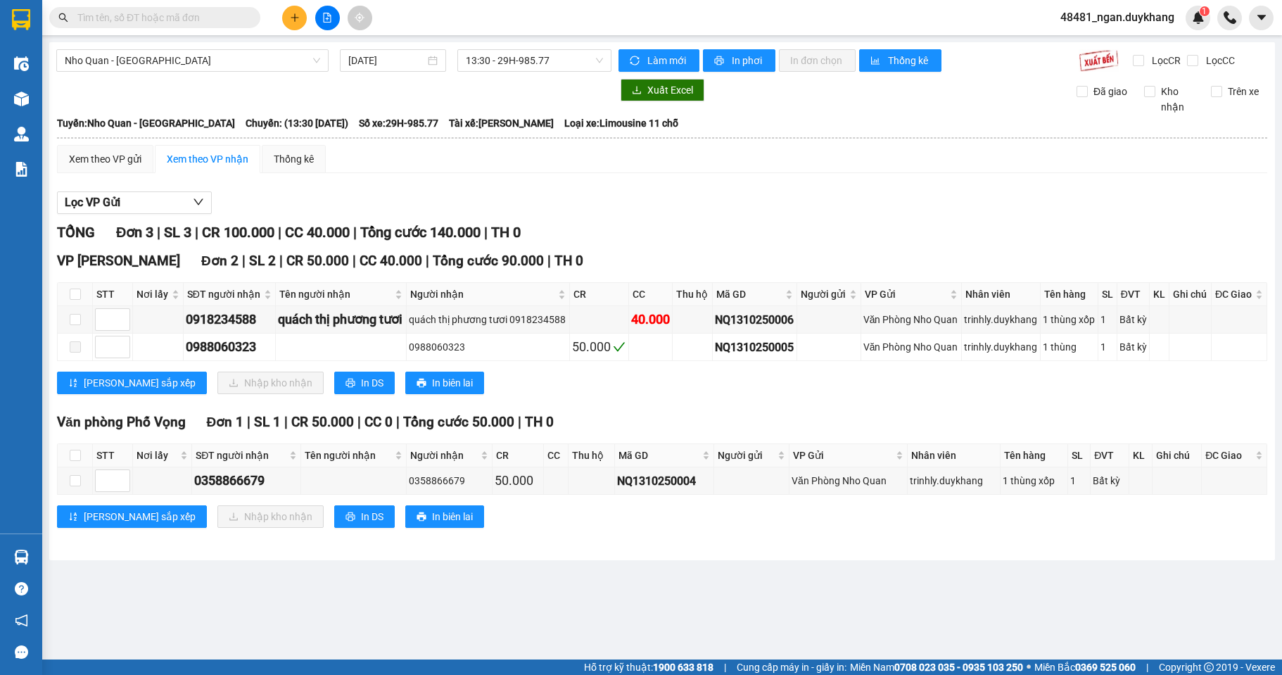
drag, startPoint x: 1138, startPoint y: 203, endPoint x: 1127, endPoint y: 206, distance: 11.6
click at [1138, 203] on div "Lọc VP Gửi" at bounding box center [662, 202] width 1210 height 23
drag, startPoint x: 252, startPoint y: 347, endPoint x: 180, endPoint y: 346, distance: 71.8
click at [180, 346] on tr "0988060323 0988060323 50.000 NQ1310250005 Văn Phòng Nho Quan trinhly.duykhang 1…" at bounding box center [662, 346] width 1209 height 27
copy div "0988060323"
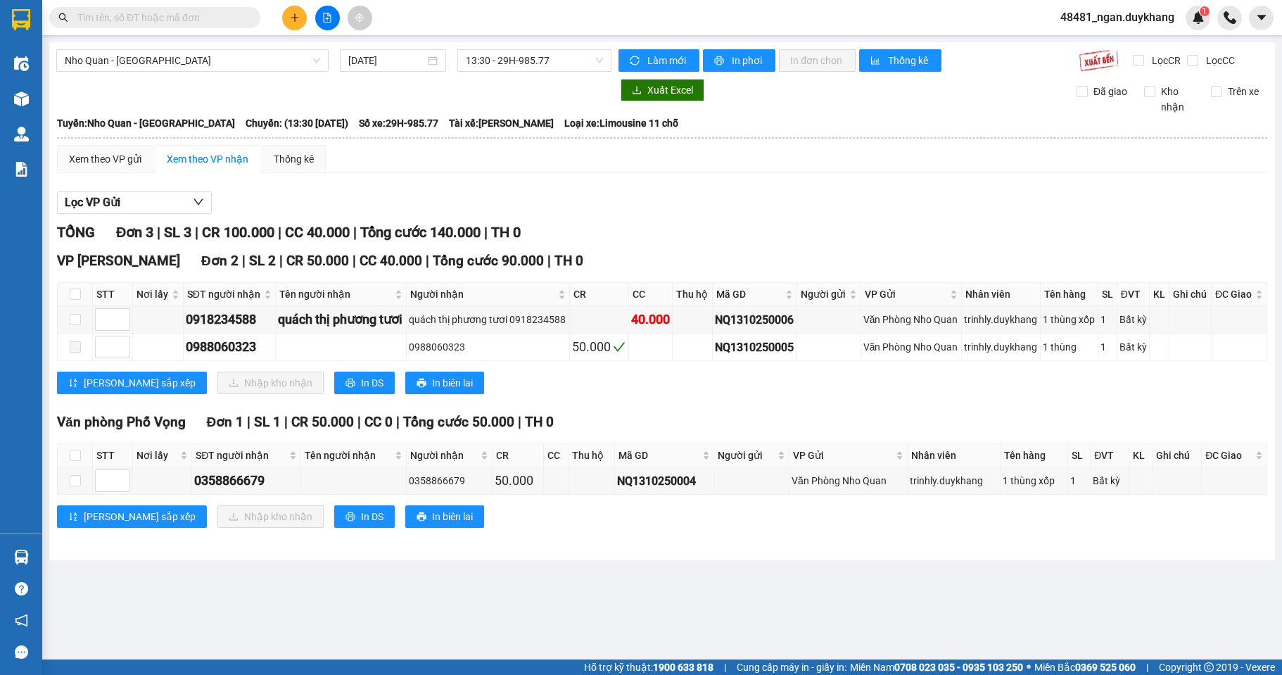
click at [633, 377] on div "[PERSON_NAME] sắp xếp Nhập kho nhận In DS In biên lai" at bounding box center [662, 382] width 1210 height 23
drag, startPoint x: 262, startPoint y: 315, endPoint x: 170, endPoint y: 311, distance: 92.9
click at [170, 311] on tr "0918234588 quách thị phương tươi quách thị phương tươi 0918234588 40.000 NQ1310…" at bounding box center [662, 319] width 1209 height 27
copy div "0918234588"
click at [367, 342] on td at bounding box center [341, 346] width 131 height 27
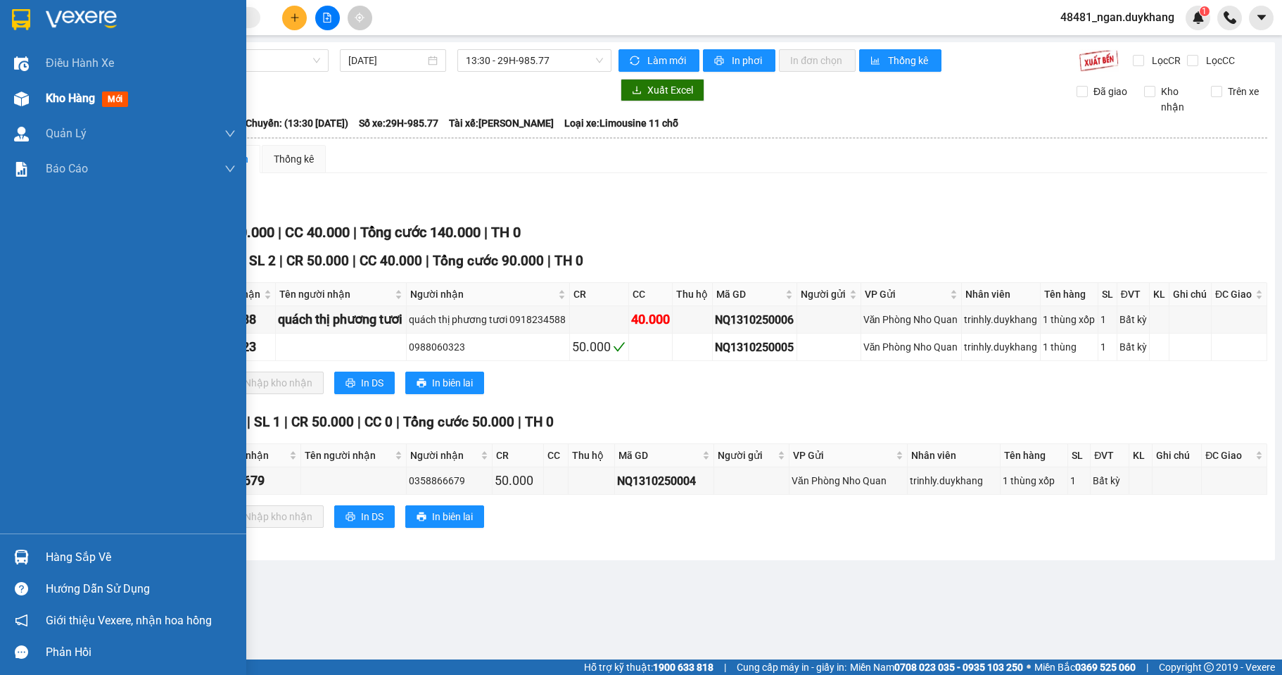
click at [37, 99] on div "Kho hàng mới" at bounding box center [123, 98] width 246 height 35
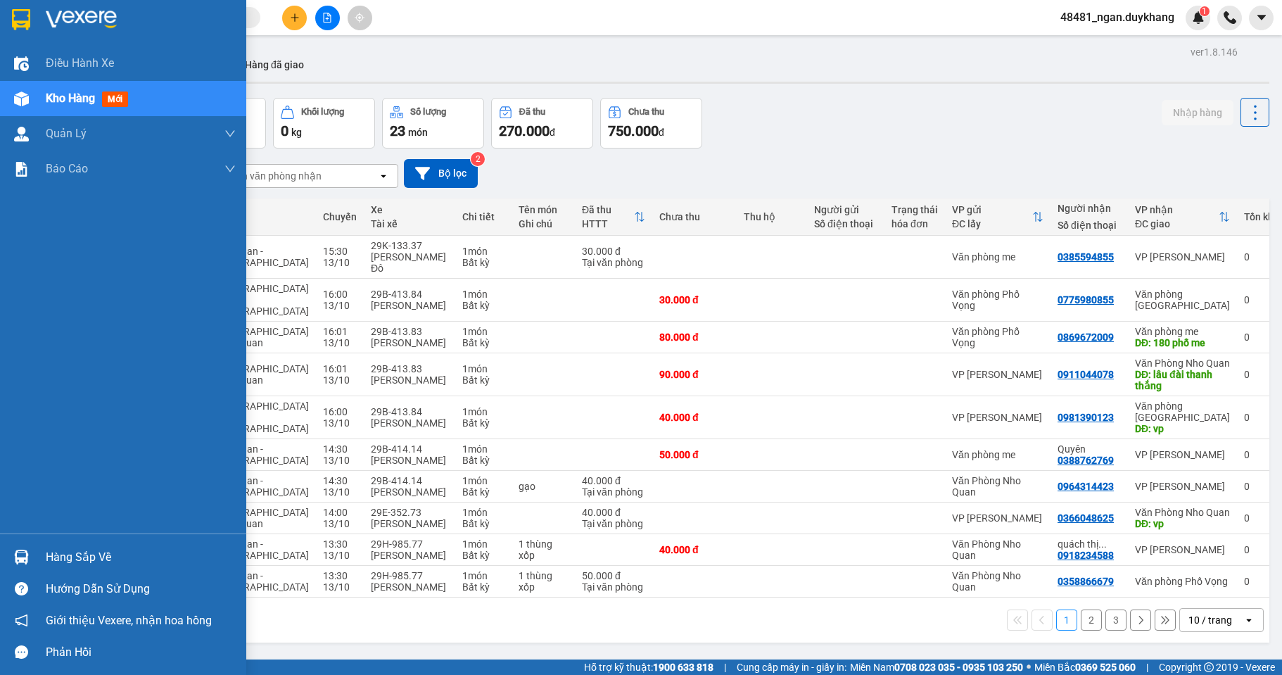
click at [28, 568] on div at bounding box center [21, 556] width 25 height 25
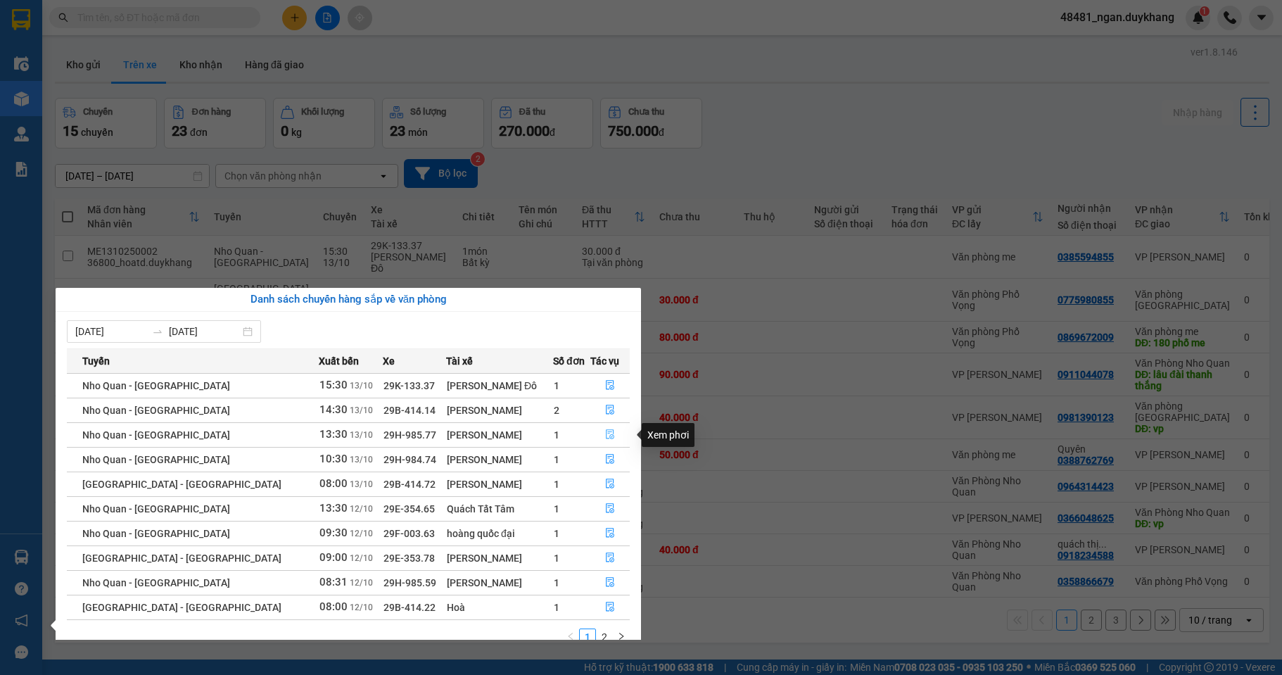
click at [609, 435] on button "button" at bounding box center [610, 434] width 38 height 23
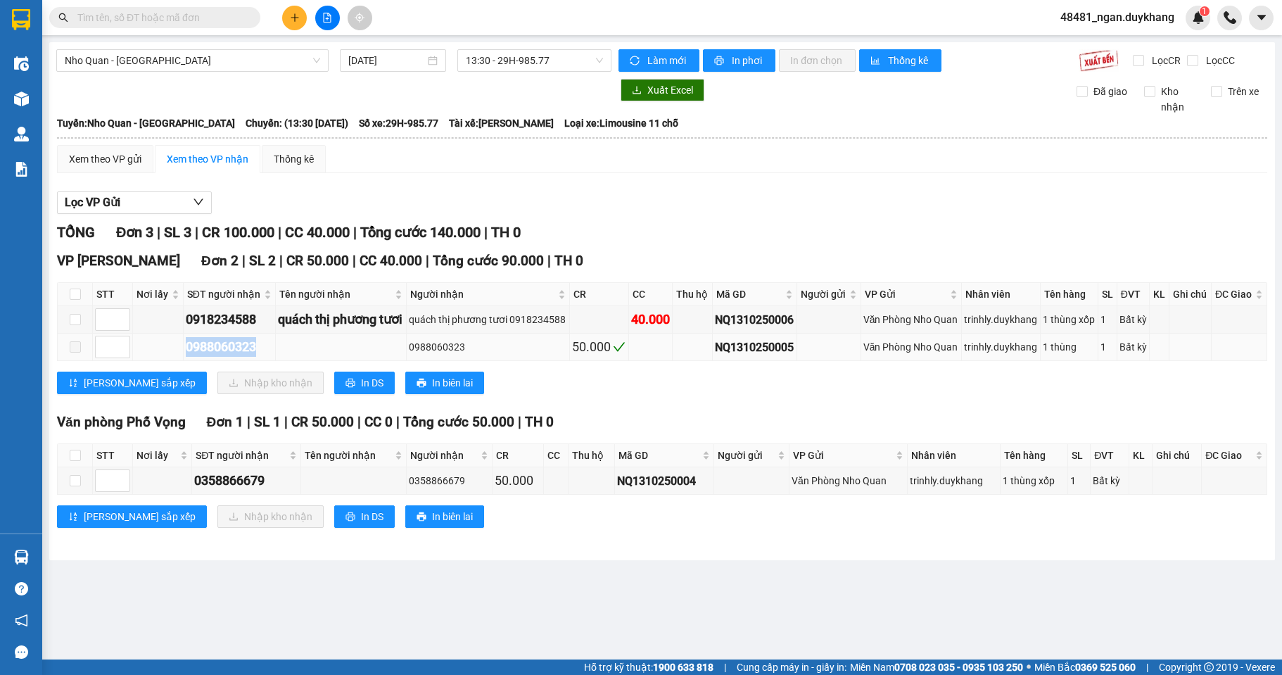
drag, startPoint x: 262, startPoint y: 345, endPoint x: 250, endPoint y: 343, distance: 12.7
click at [162, 343] on tr "0988060323 0988060323 50.000 NQ1310250005 Văn Phòng Nho Quan trinhly.duykhang 1…" at bounding box center [662, 346] width 1209 height 27
copy div "0988060323"
drag, startPoint x: 263, startPoint y: 321, endPoint x: 216, endPoint y: 317, distance: 47.3
click at [186, 319] on div "0918234588" at bounding box center [229, 319] width 87 height 20
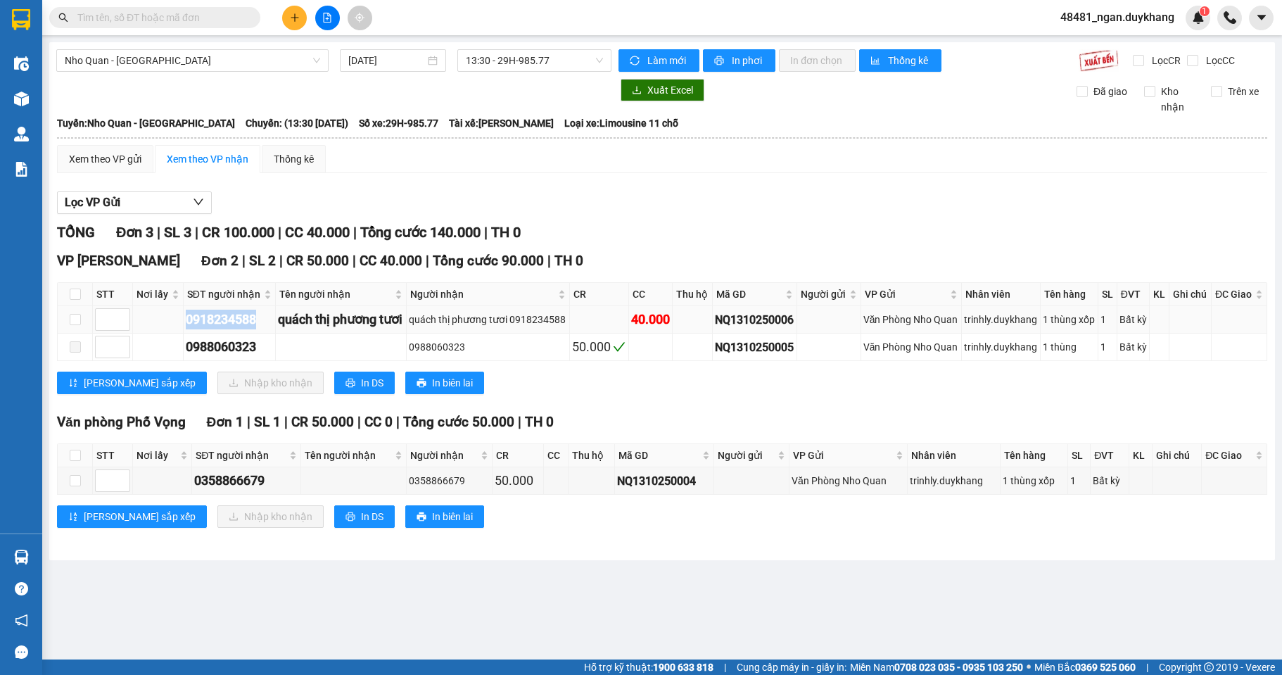
copy div "0918234588"
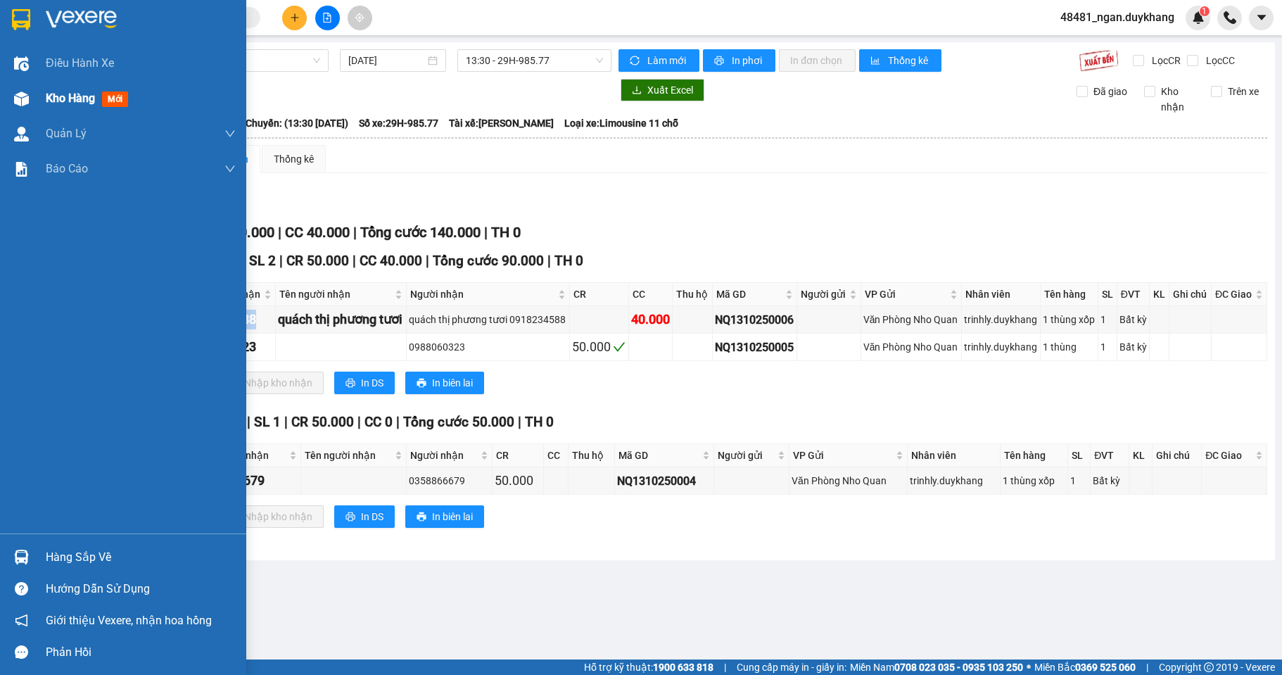
click at [26, 95] on img at bounding box center [21, 98] width 15 height 15
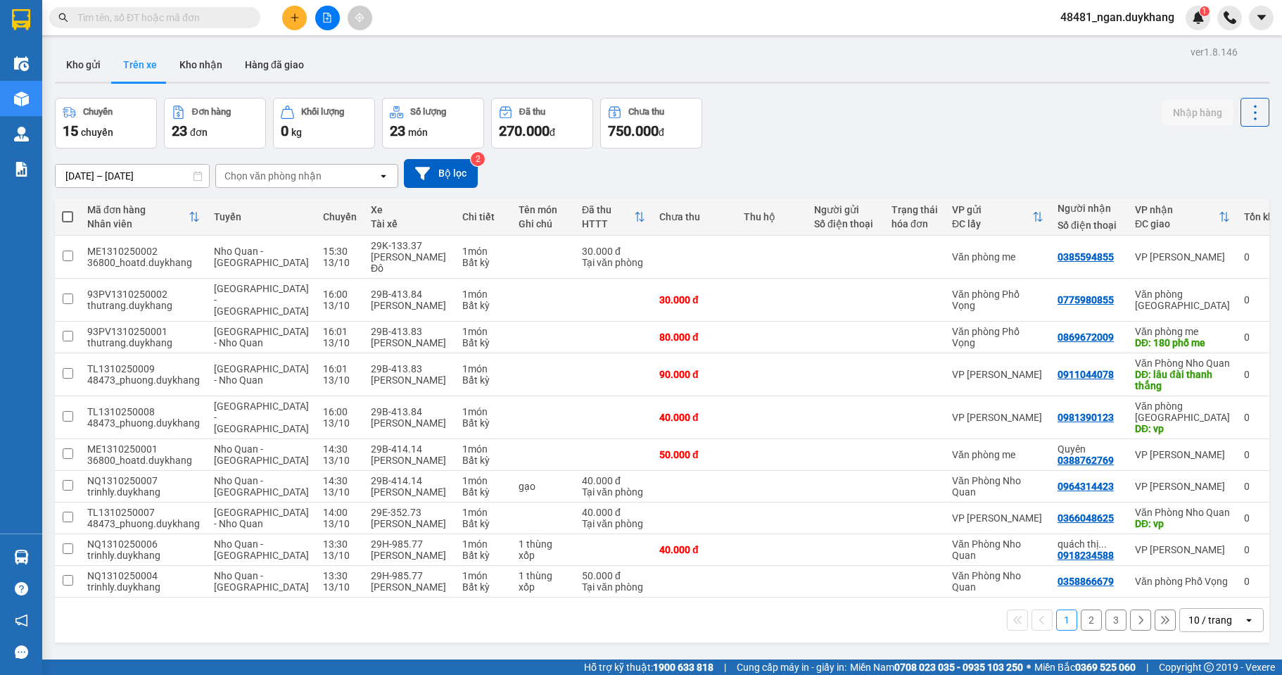
click at [103, 170] on input "[DATE] – [DATE]" at bounding box center [132, 176] width 153 height 23
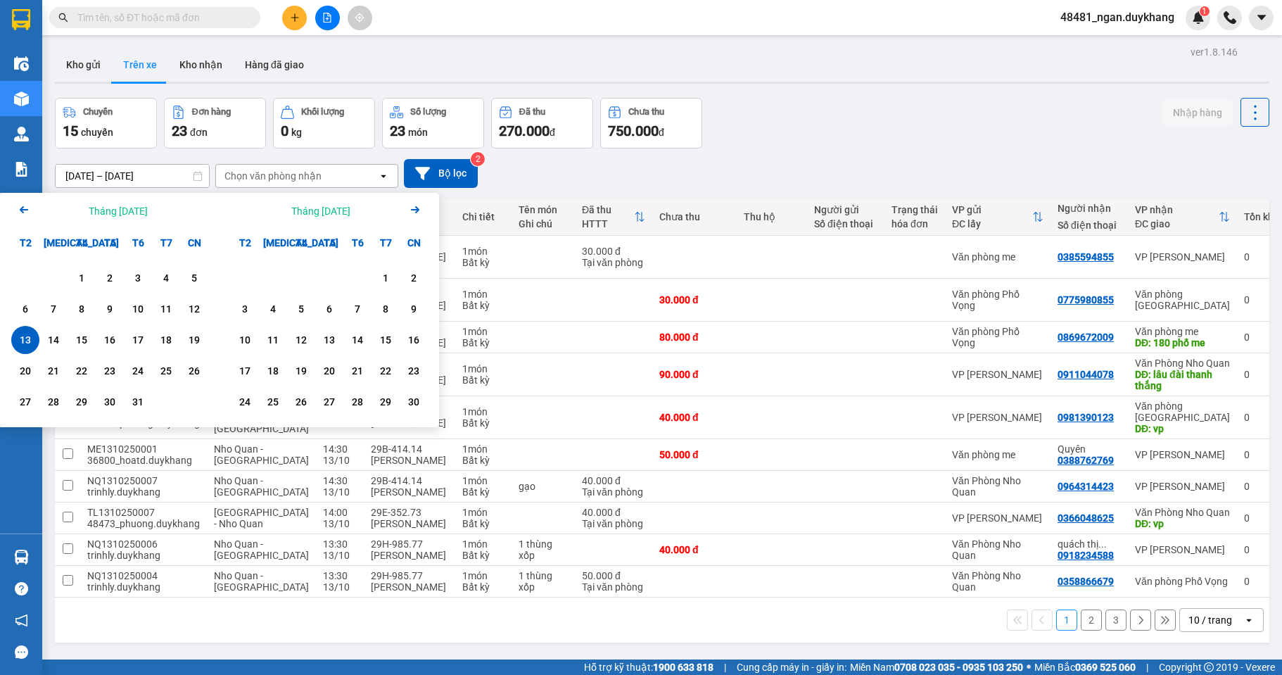
click at [30, 336] on div "13" at bounding box center [25, 339] width 20 height 17
type input "[DATE] – [DATE]"
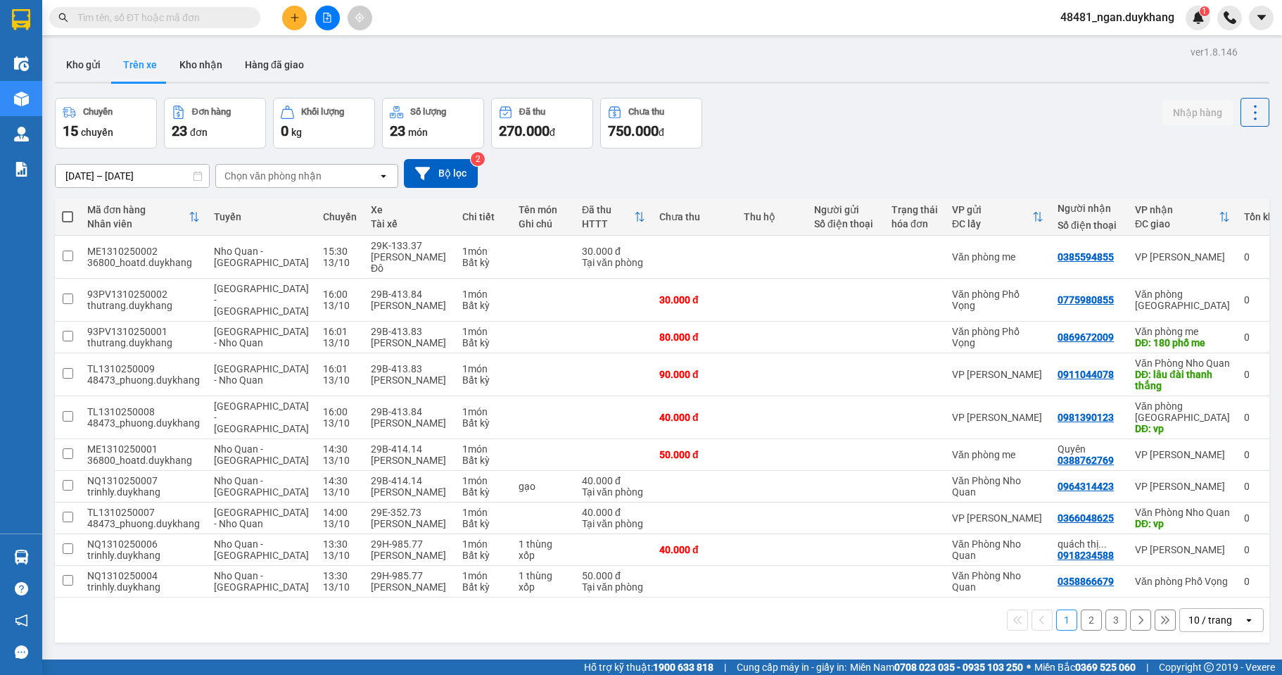
click at [800, 159] on div "[DATE] – [DATE] Press the down arrow key to interact with the calendar and sele…" at bounding box center [662, 173] width 1214 height 29
click at [1215, 618] on div "10 / trang" at bounding box center [1210, 620] width 44 height 14
click at [1215, 594] on span "100 / trang" at bounding box center [1205, 589] width 51 height 14
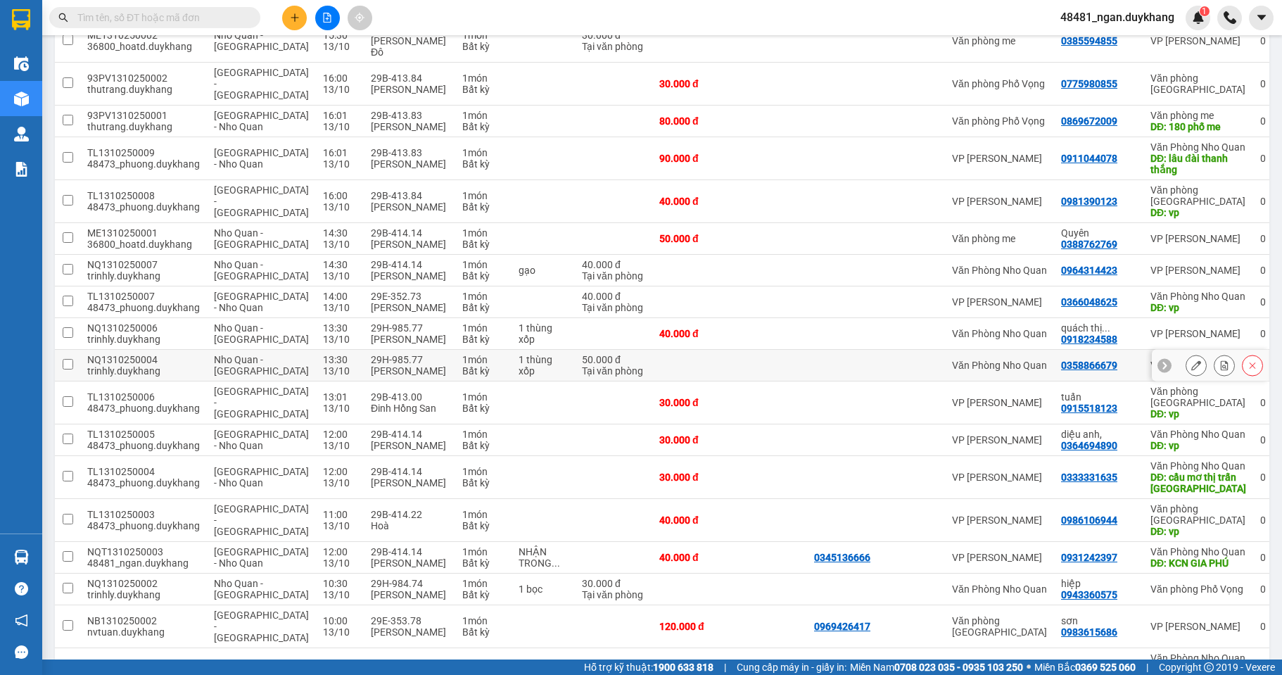
scroll to position [286, 0]
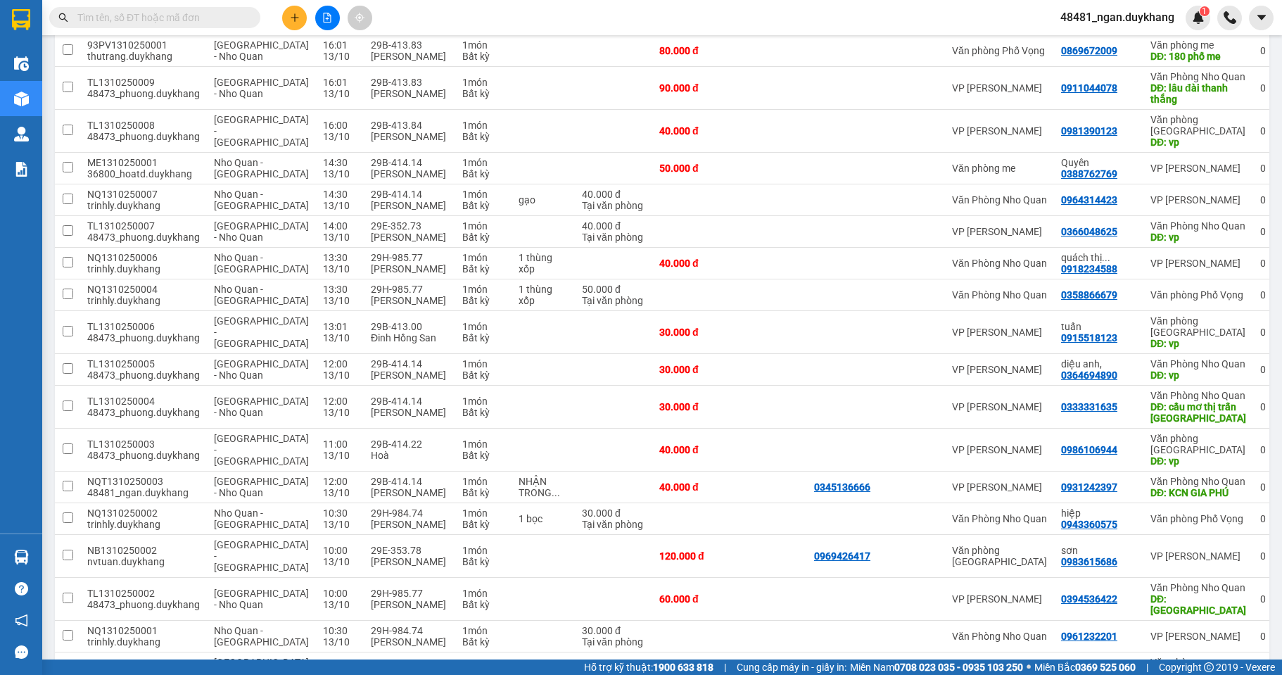
click at [206, 13] on input "text" at bounding box center [160, 17] width 166 height 15
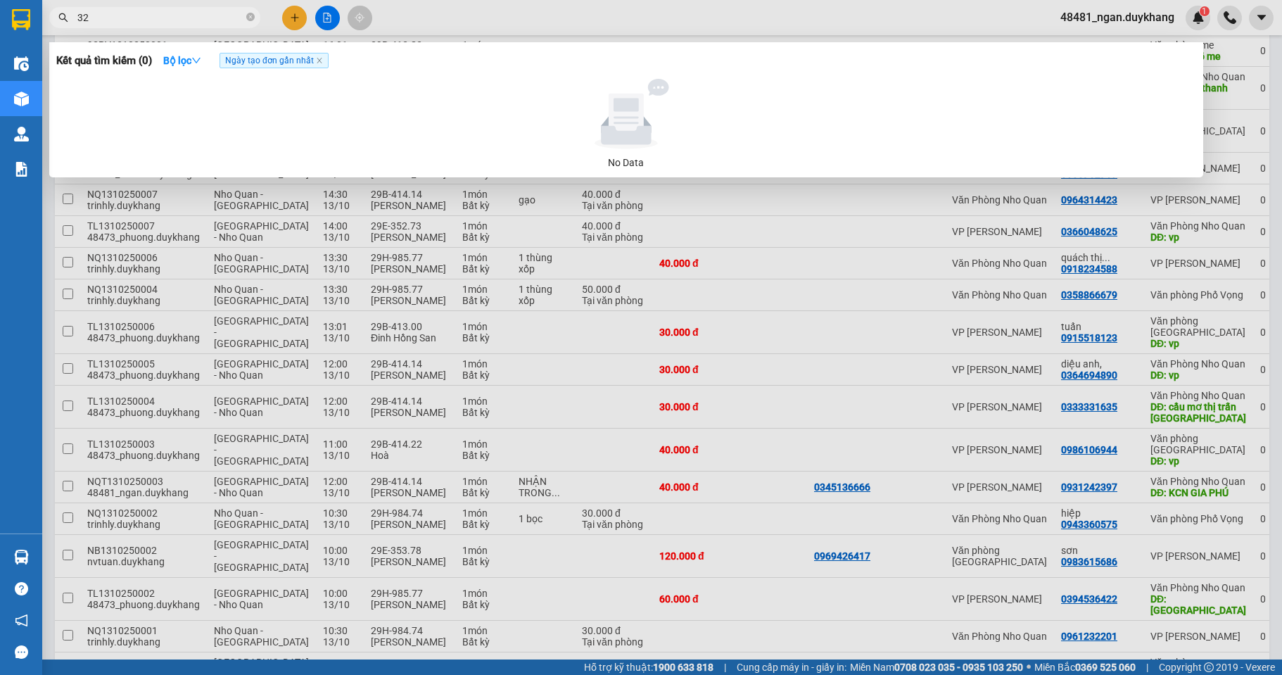
type input "323"
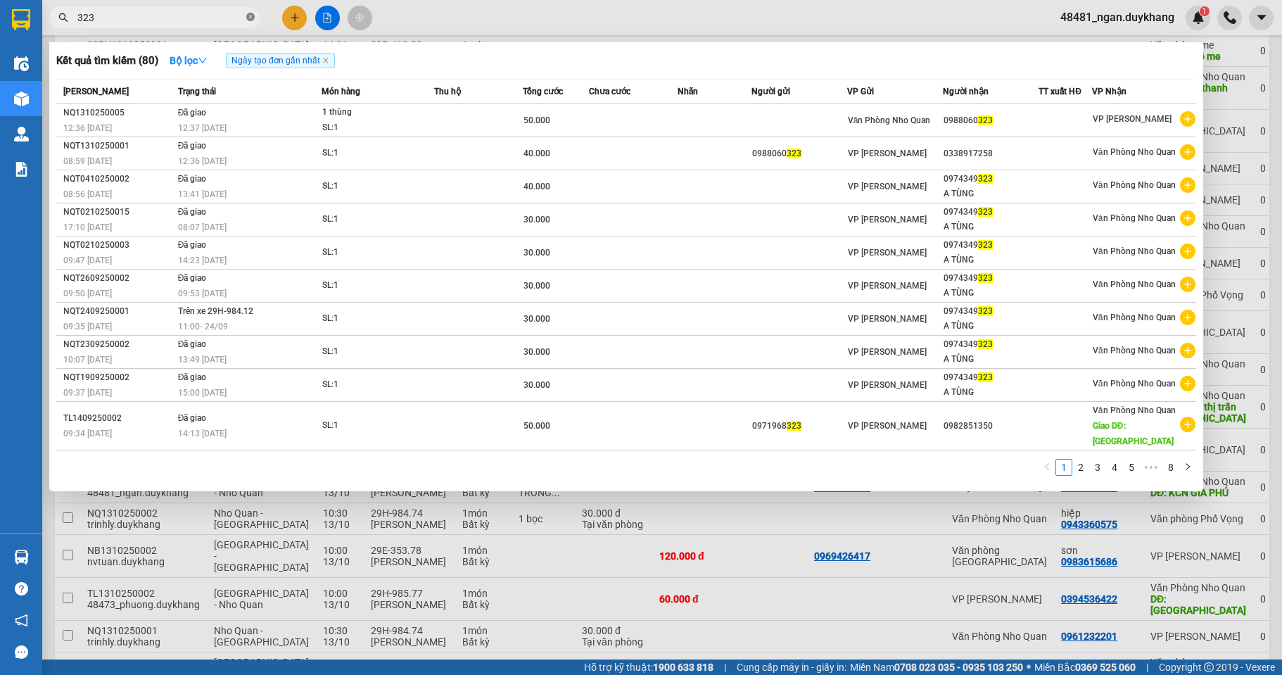
click at [249, 20] on icon "close-circle" at bounding box center [250, 17] width 8 height 8
